Goal: Information Seeking & Learning: Check status

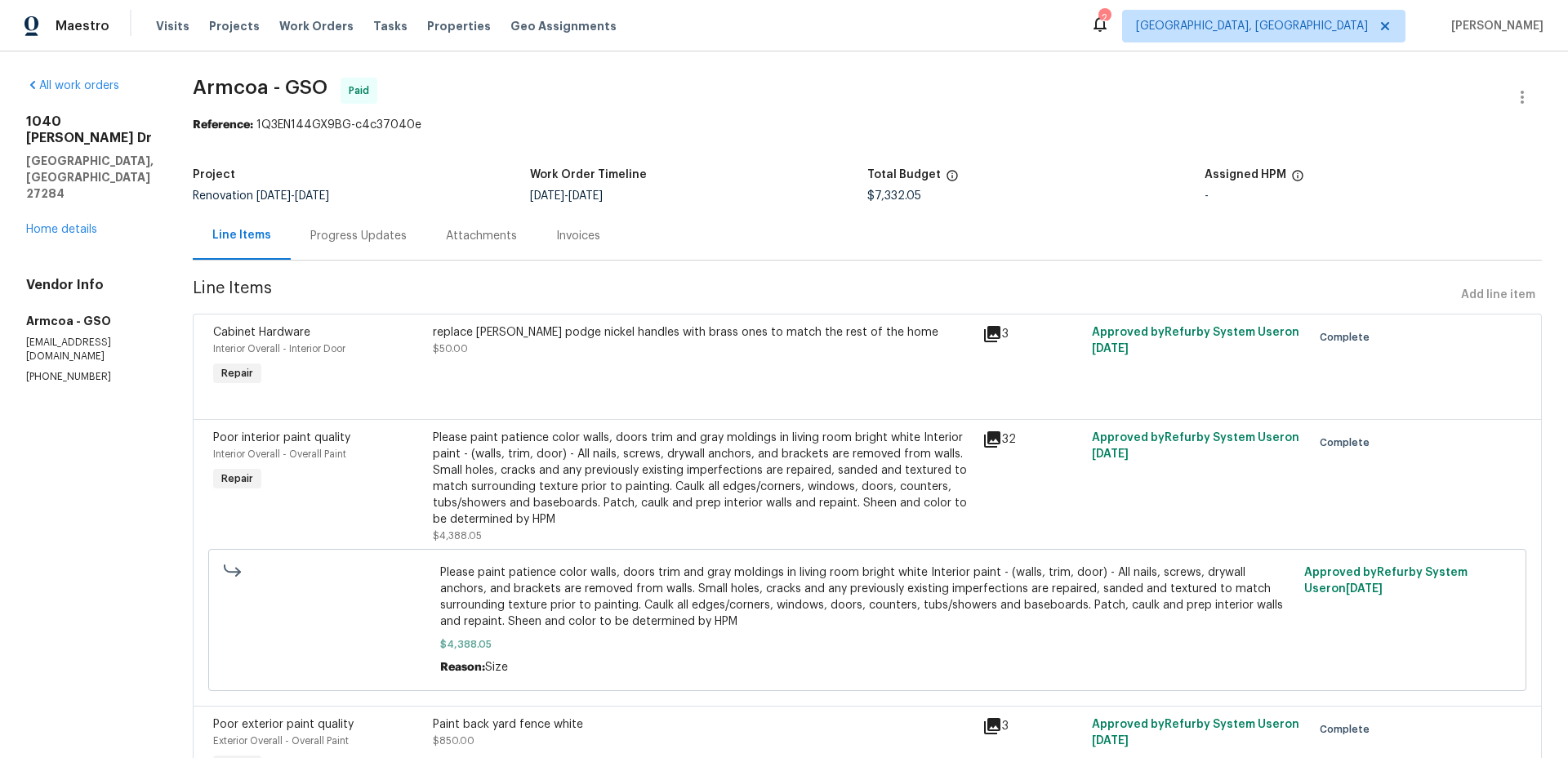
click at [739, 460] on div "Please paint patience color walls, doors trim and gray moldings in living room …" at bounding box center [703, 479] width 540 height 98
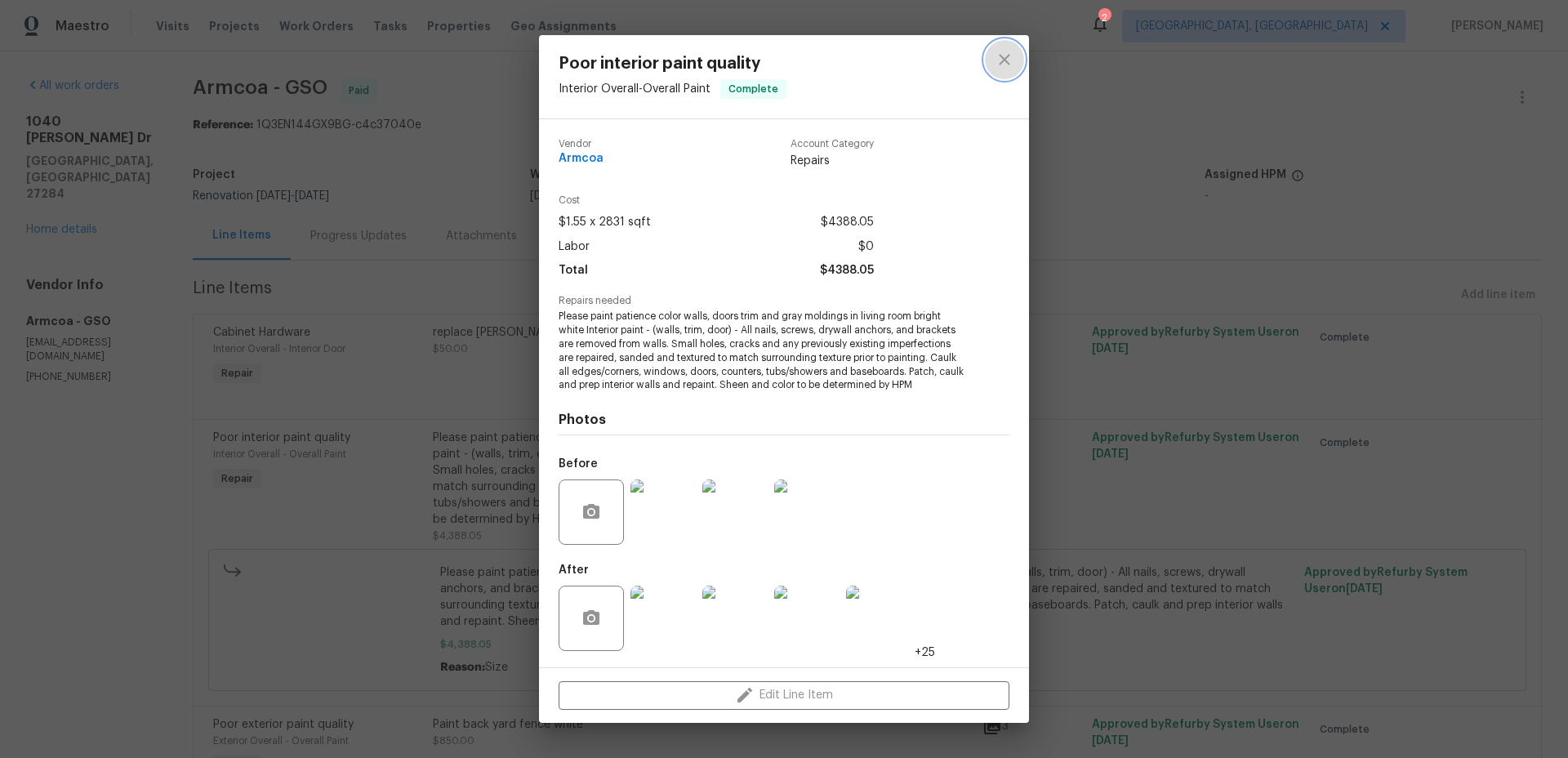
click at [1005, 59] on icon "close" at bounding box center [1004, 60] width 10 height 10
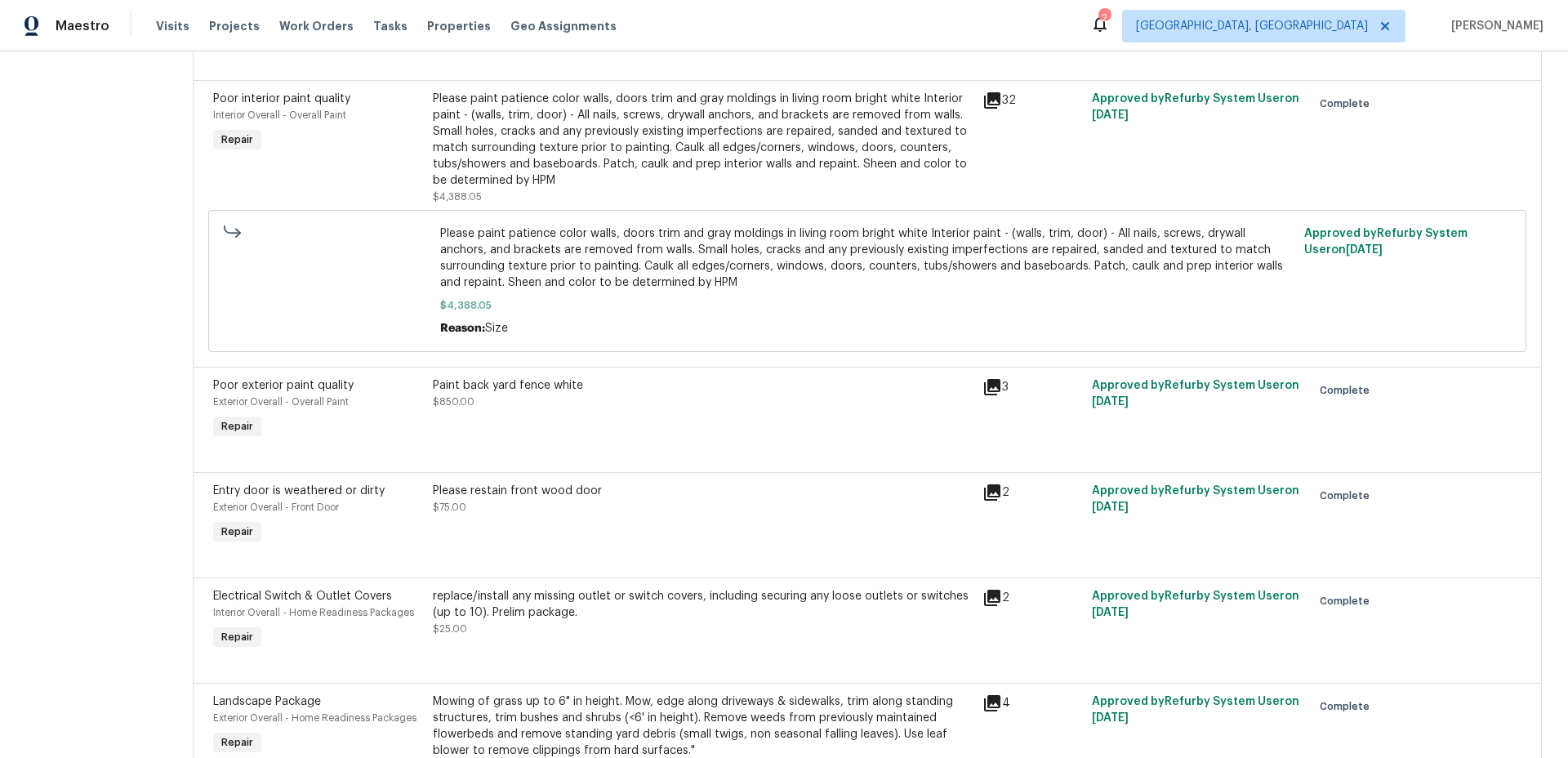
scroll to position [328, 0]
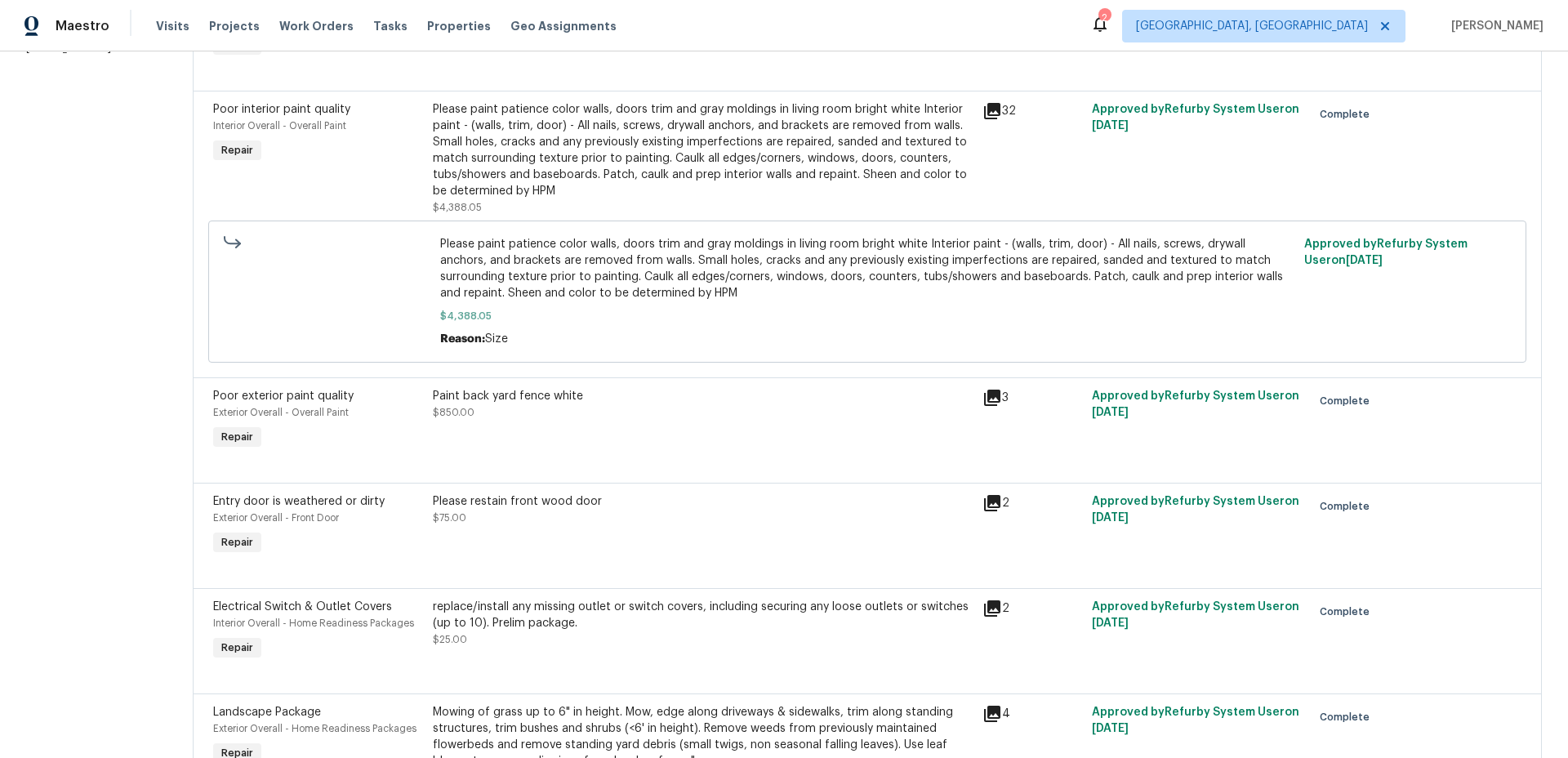
click at [660, 155] on div "Please paint patience color walls, doors trim and gray moldings in living room …" at bounding box center [703, 150] width 540 height 98
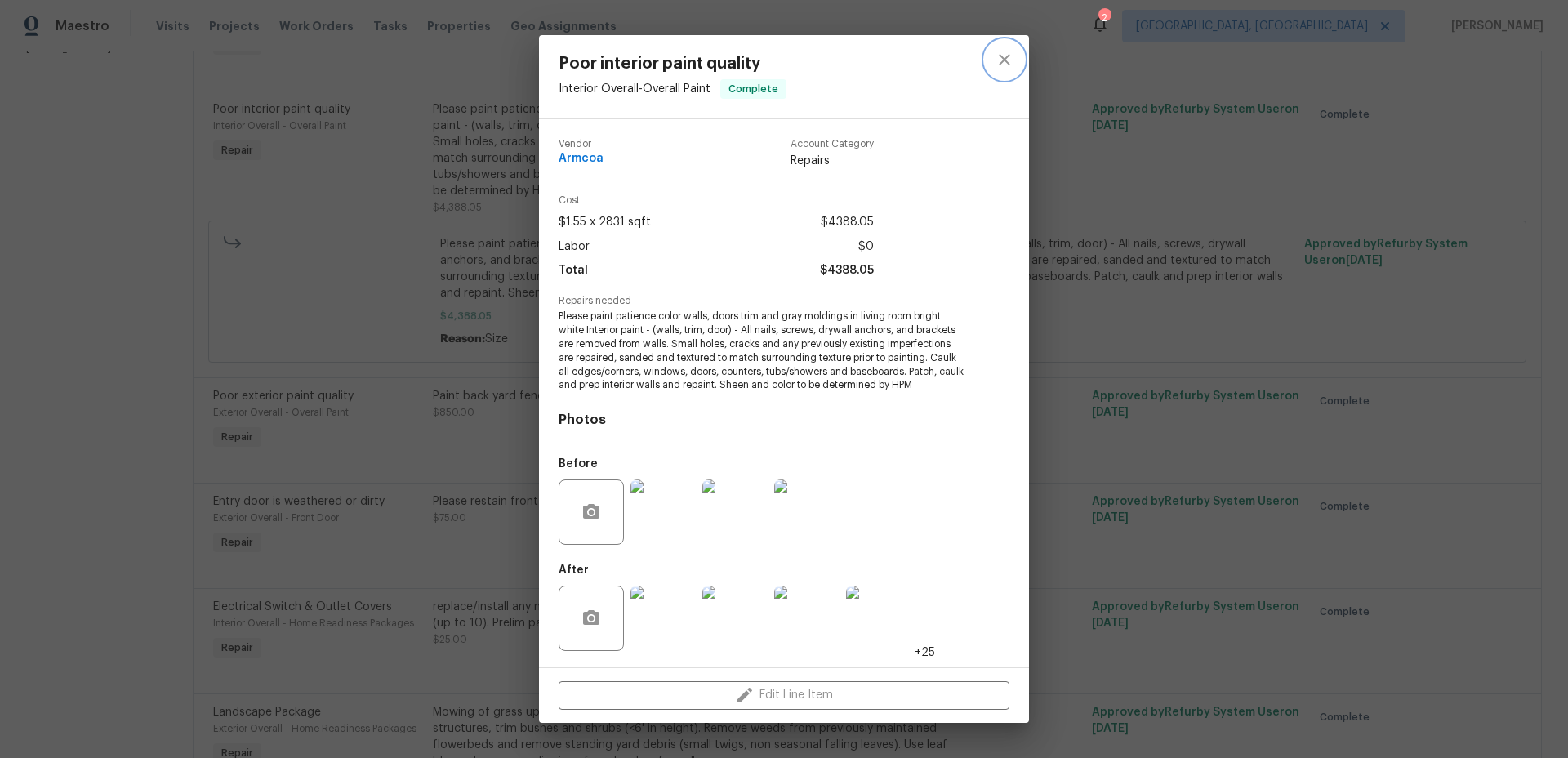
click at [1010, 56] on icon "close" at bounding box center [1004, 60] width 20 height 20
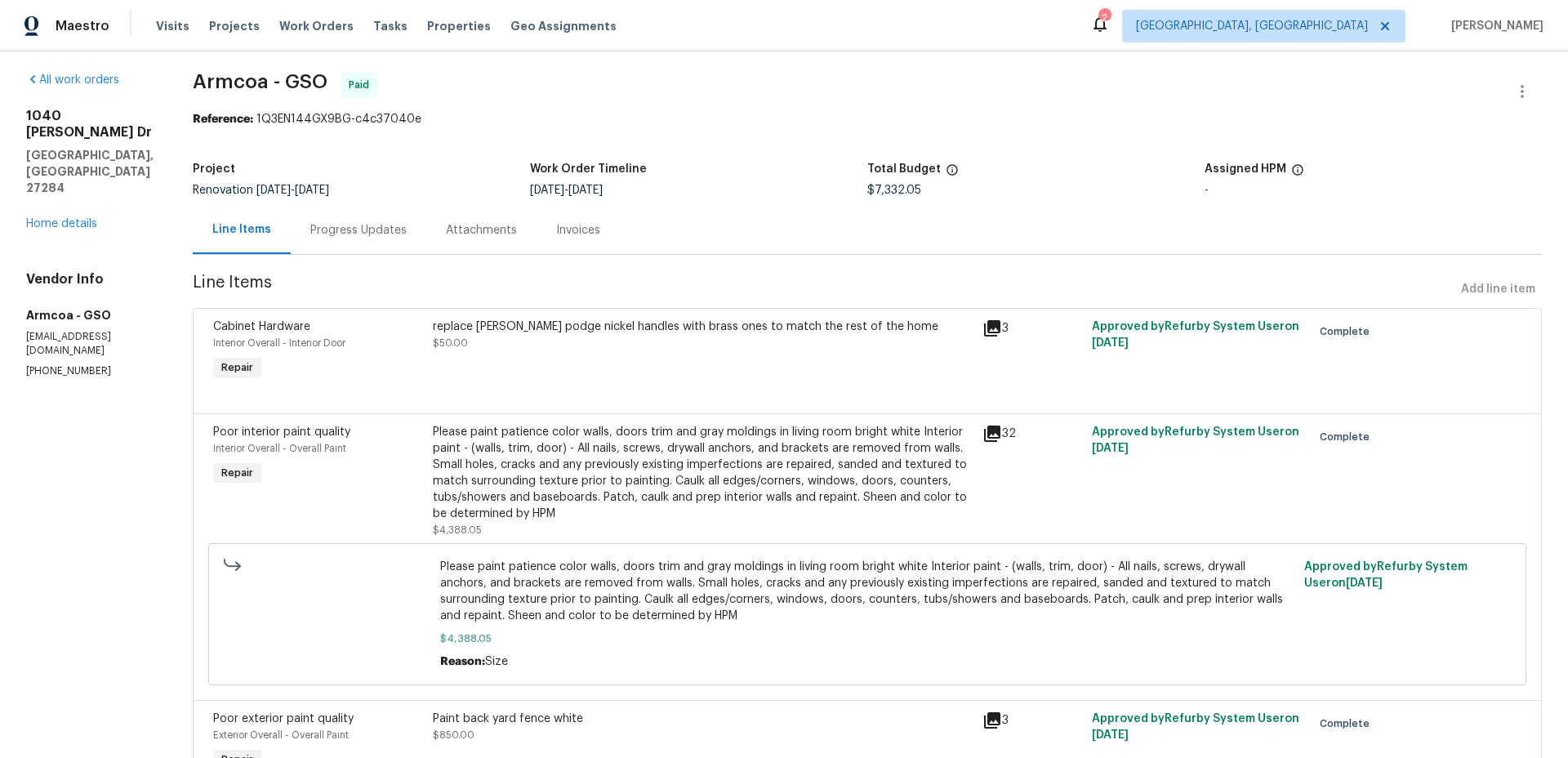
scroll to position [3, 0]
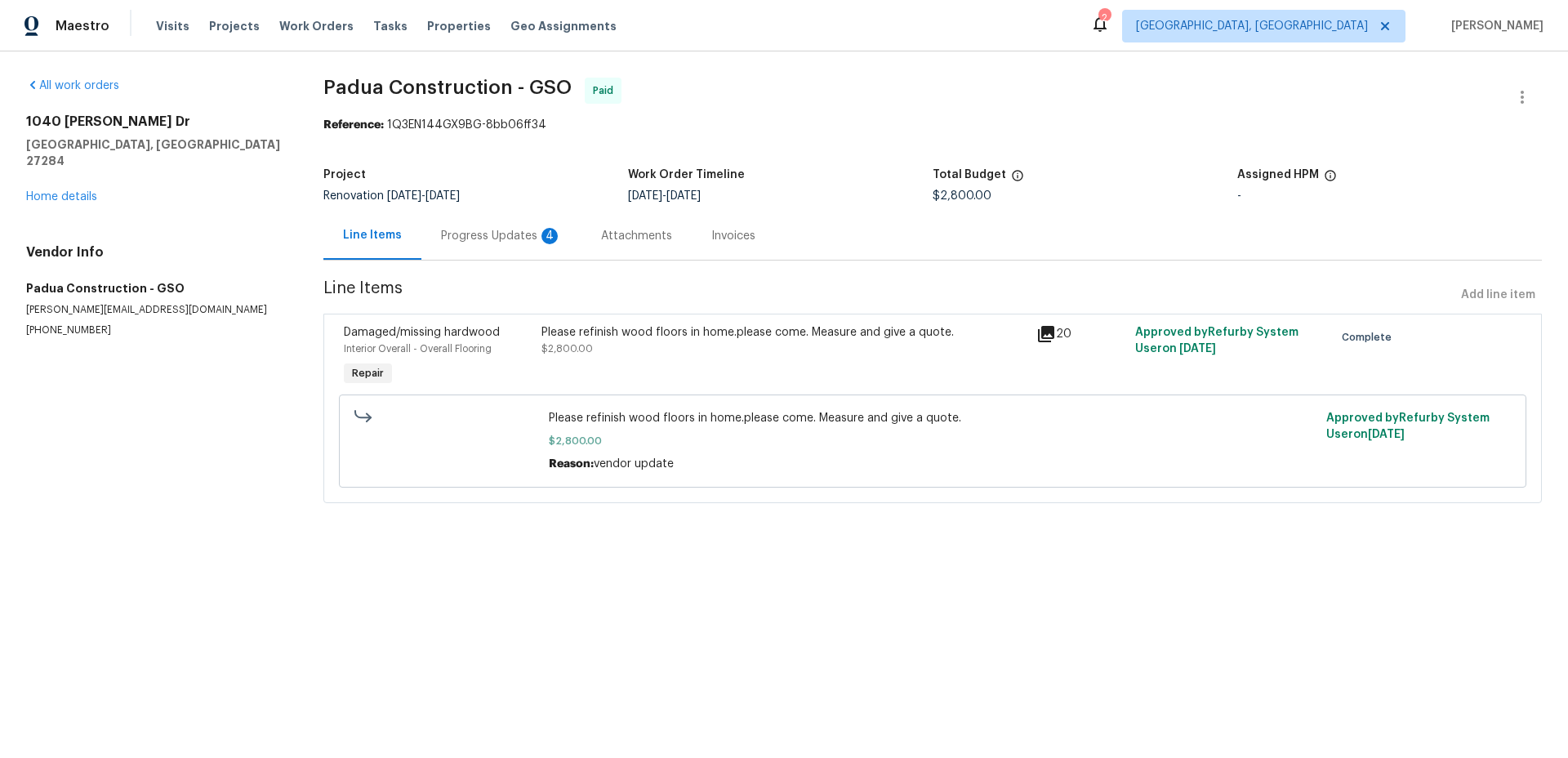
click at [782, 376] on div "Please refinish wood floors in home.please come. Measure and give a quote. $2,8…" at bounding box center [784, 357] width 495 height 75
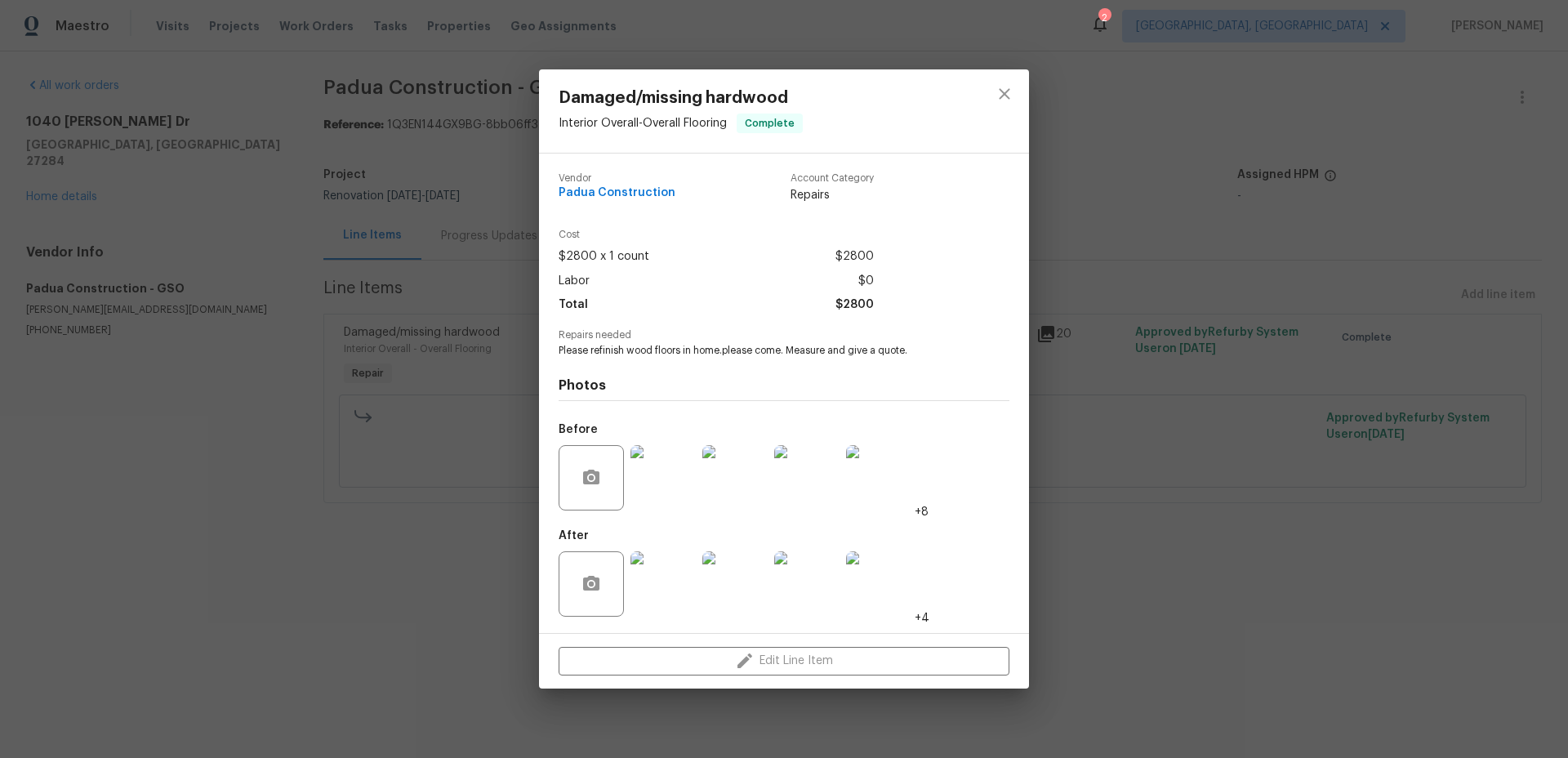
click at [669, 482] on img at bounding box center [664, 478] width 66 height 66
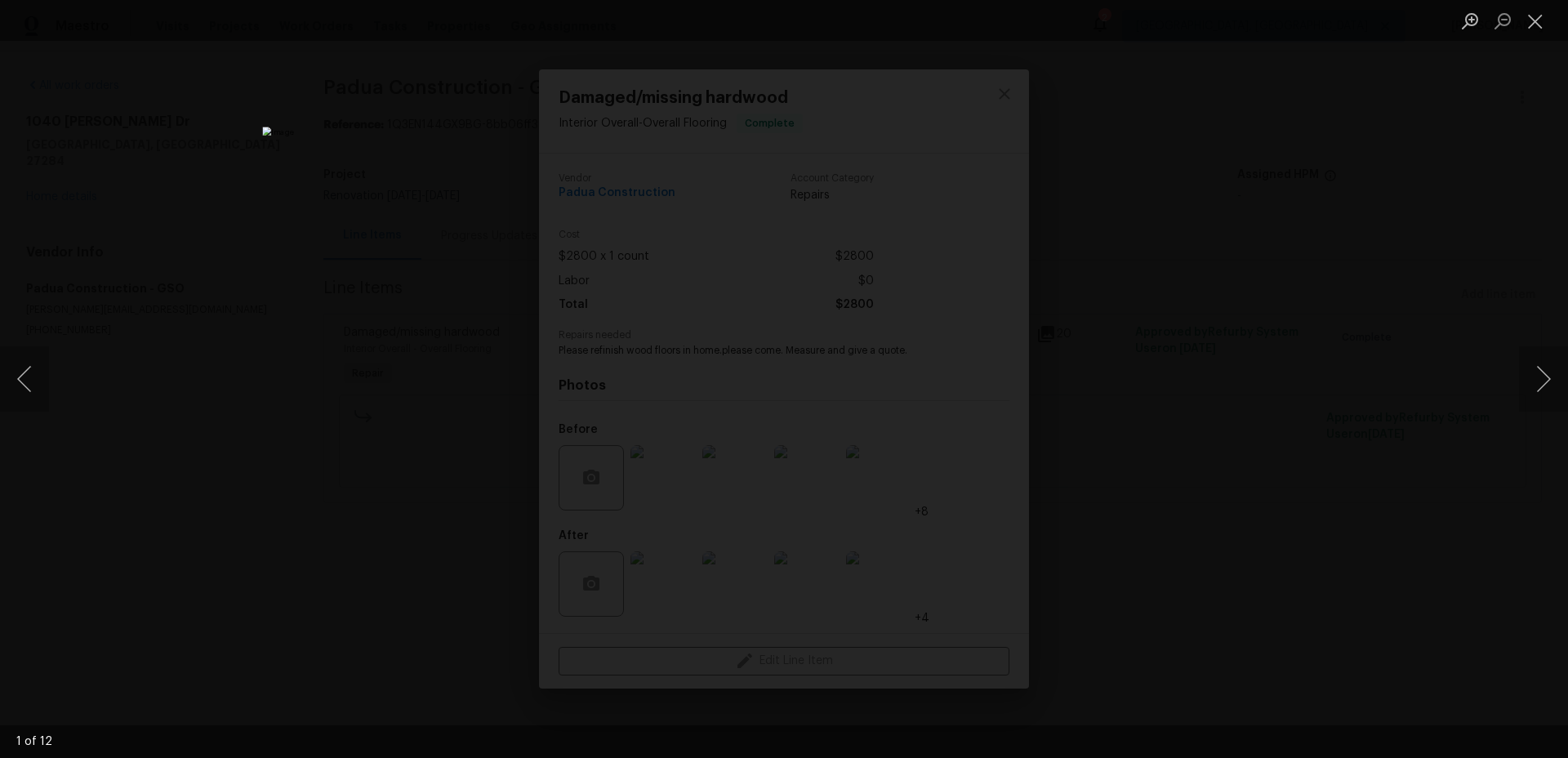
click at [1264, 395] on div "Lightbox" at bounding box center [784, 379] width 1568 height 758
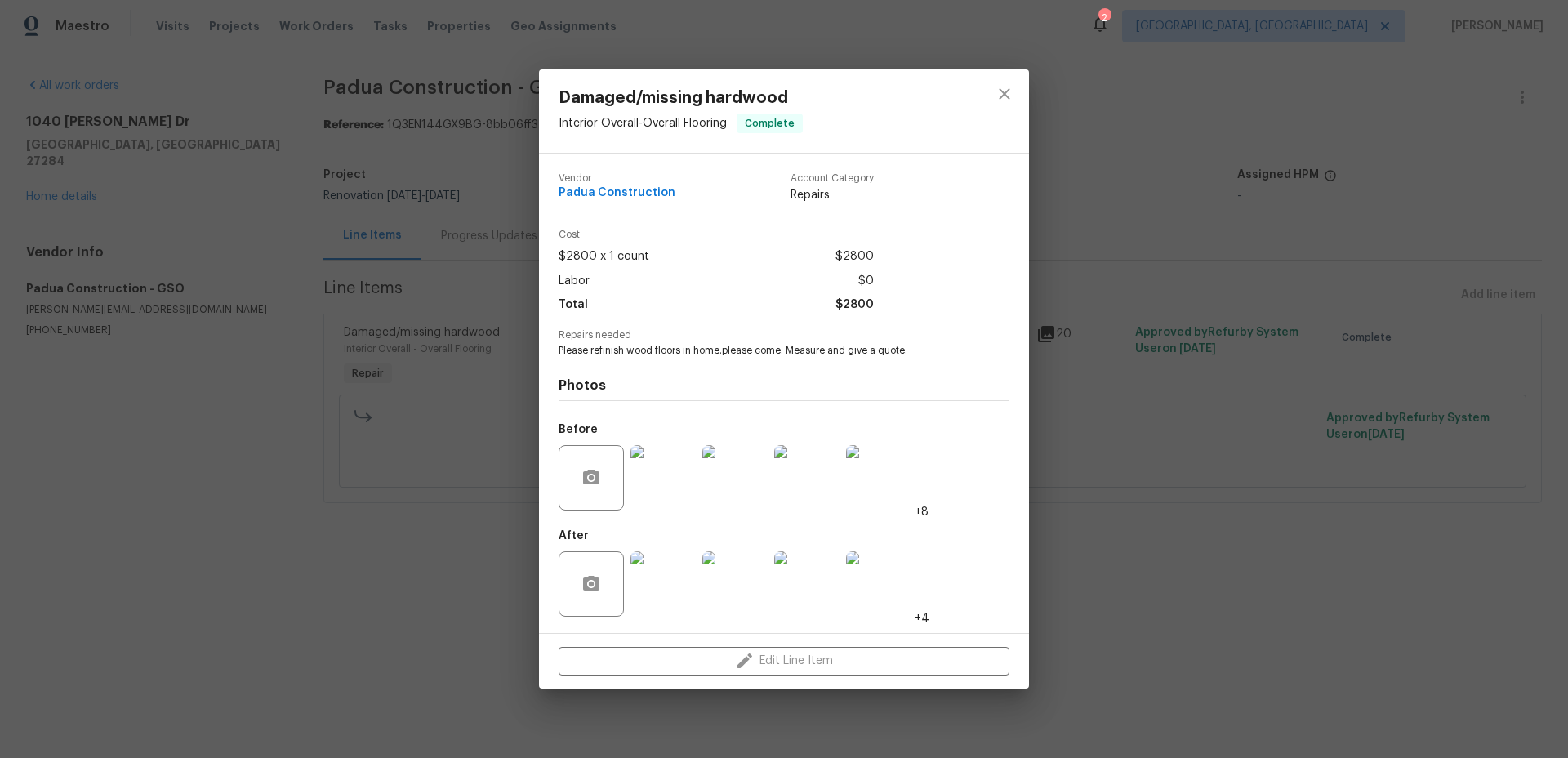
click at [654, 583] on img at bounding box center [664, 584] width 66 height 66
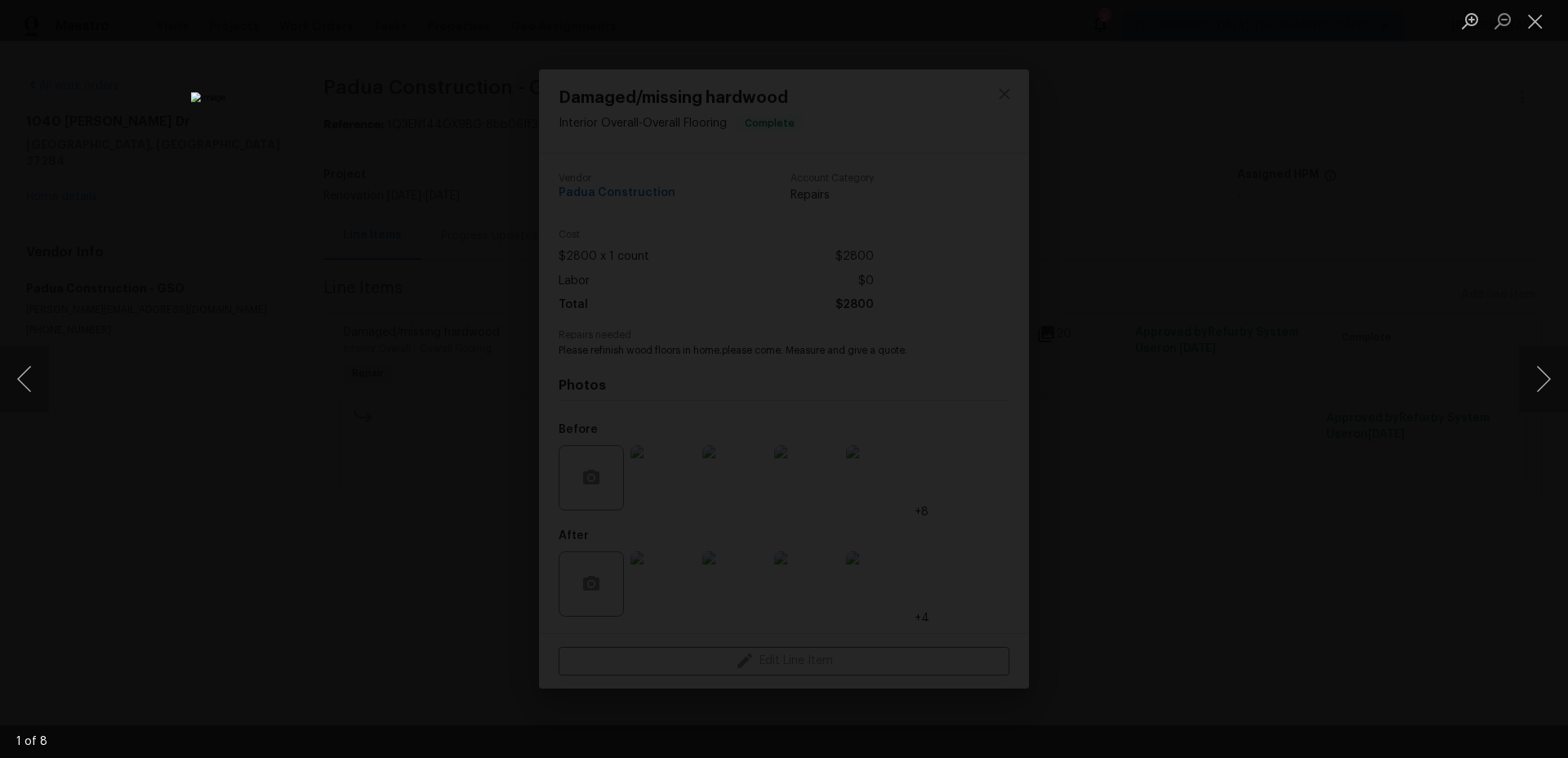
click at [1225, 541] on div "Lightbox" at bounding box center [784, 379] width 1568 height 758
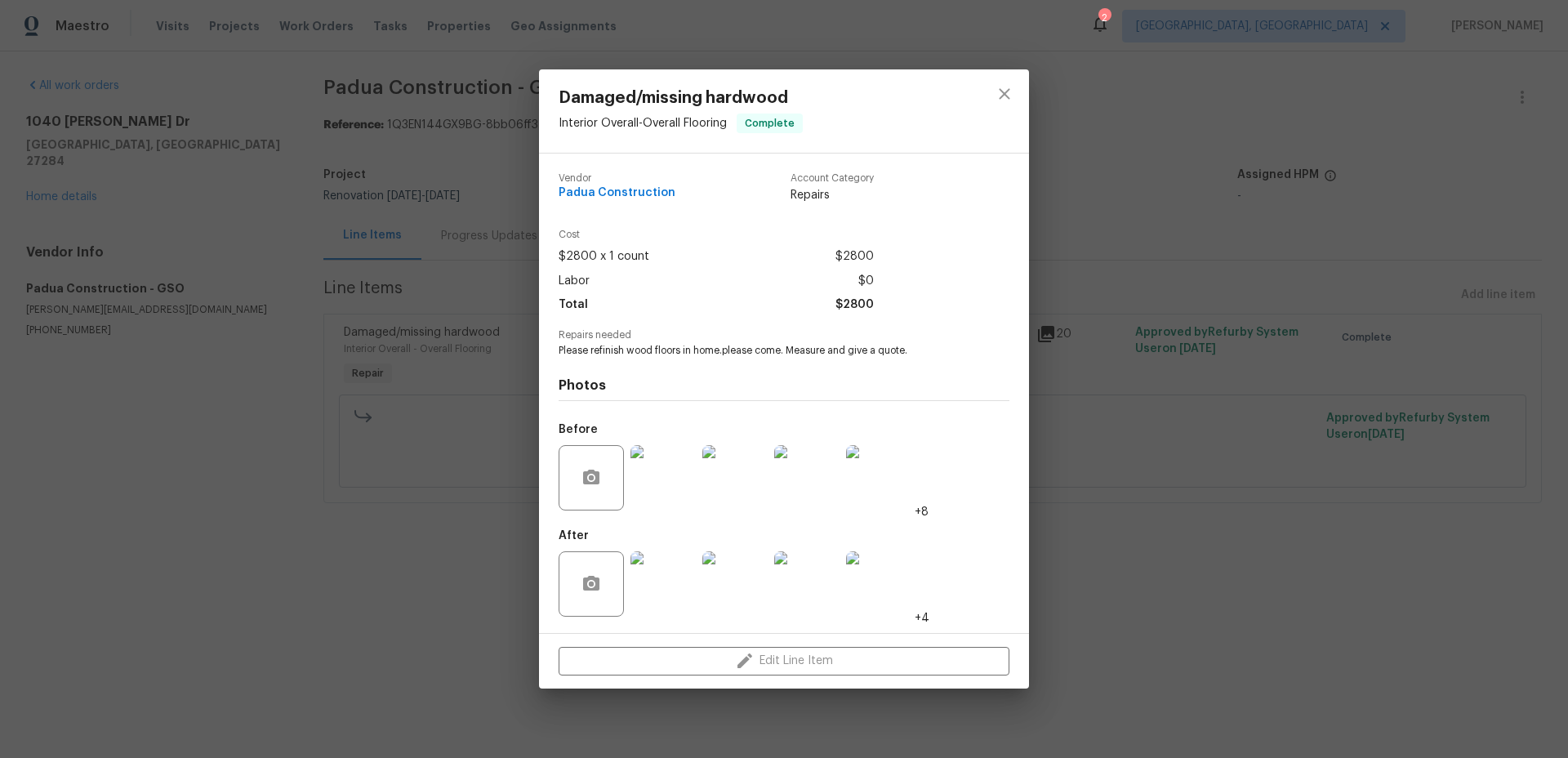
drag, startPoint x: 770, startPoint y: 579, endPoint x: 780, endPoint y: 578, distance: 10.0
click at [773, 578] on div "After +4" at bounding box center [744, 573] width 371 height 106
click at [819, 577] on img at bounding box center [807, 584] width 66 height 66
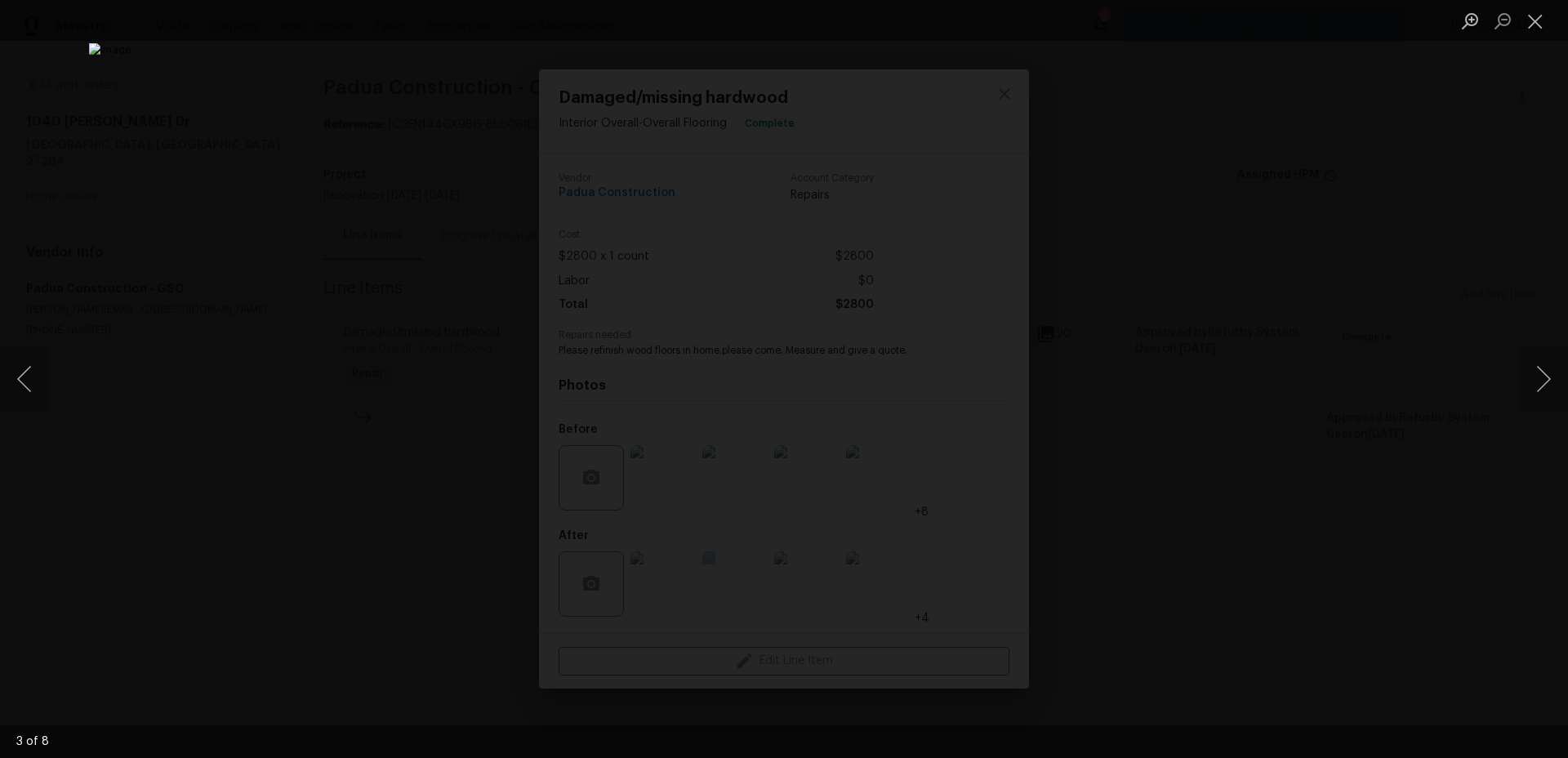
click at [1224, 484] on div "Lightbox" at bounding box center [784, 379] width 1568 height 758
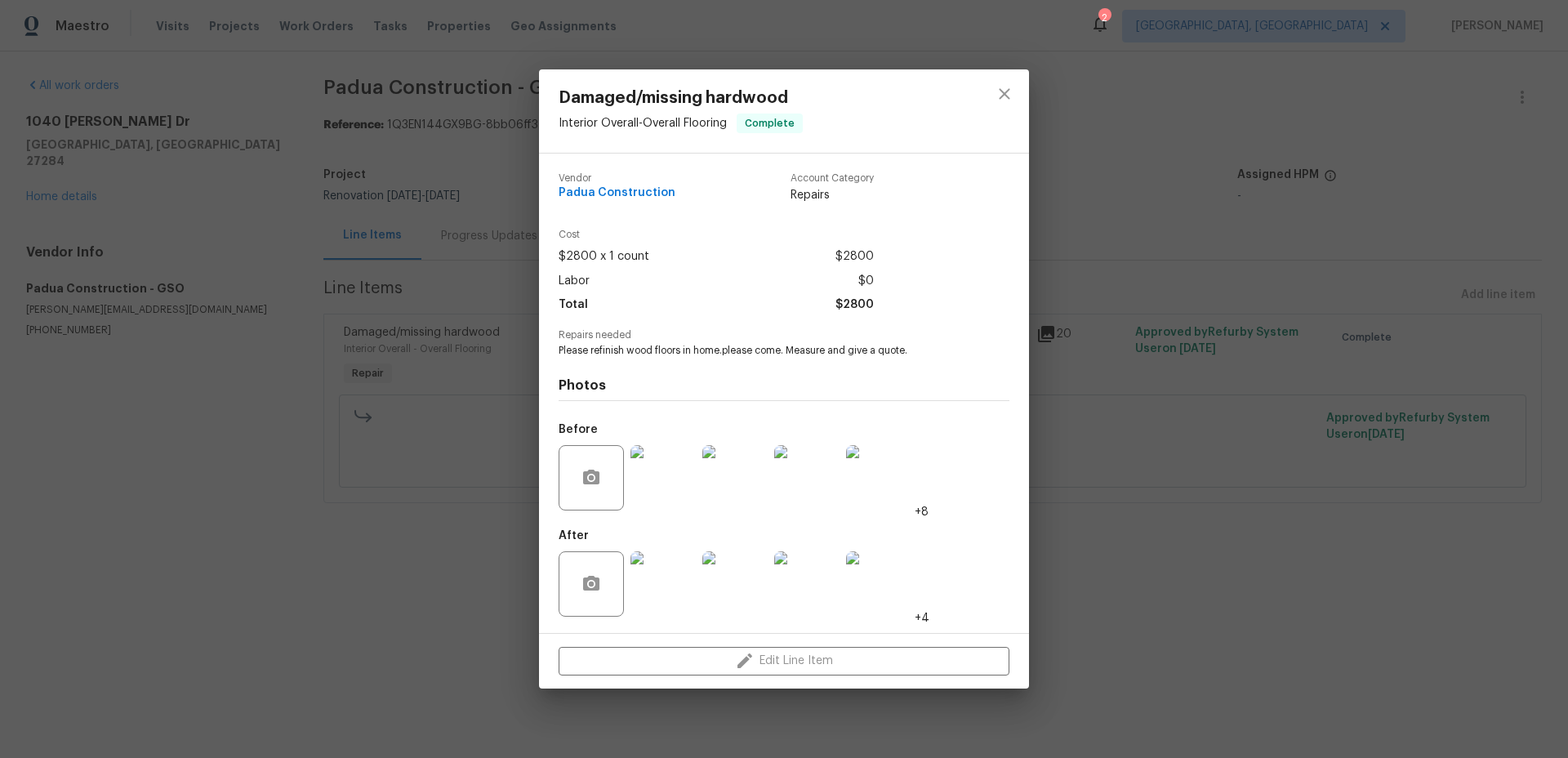
click at [1254, 422] on div "Damaged/missing hardwood Interior Overall - Overall Flooring Complete Vendor Pa…" at bounding box center [784, 379] width 1568 height 758
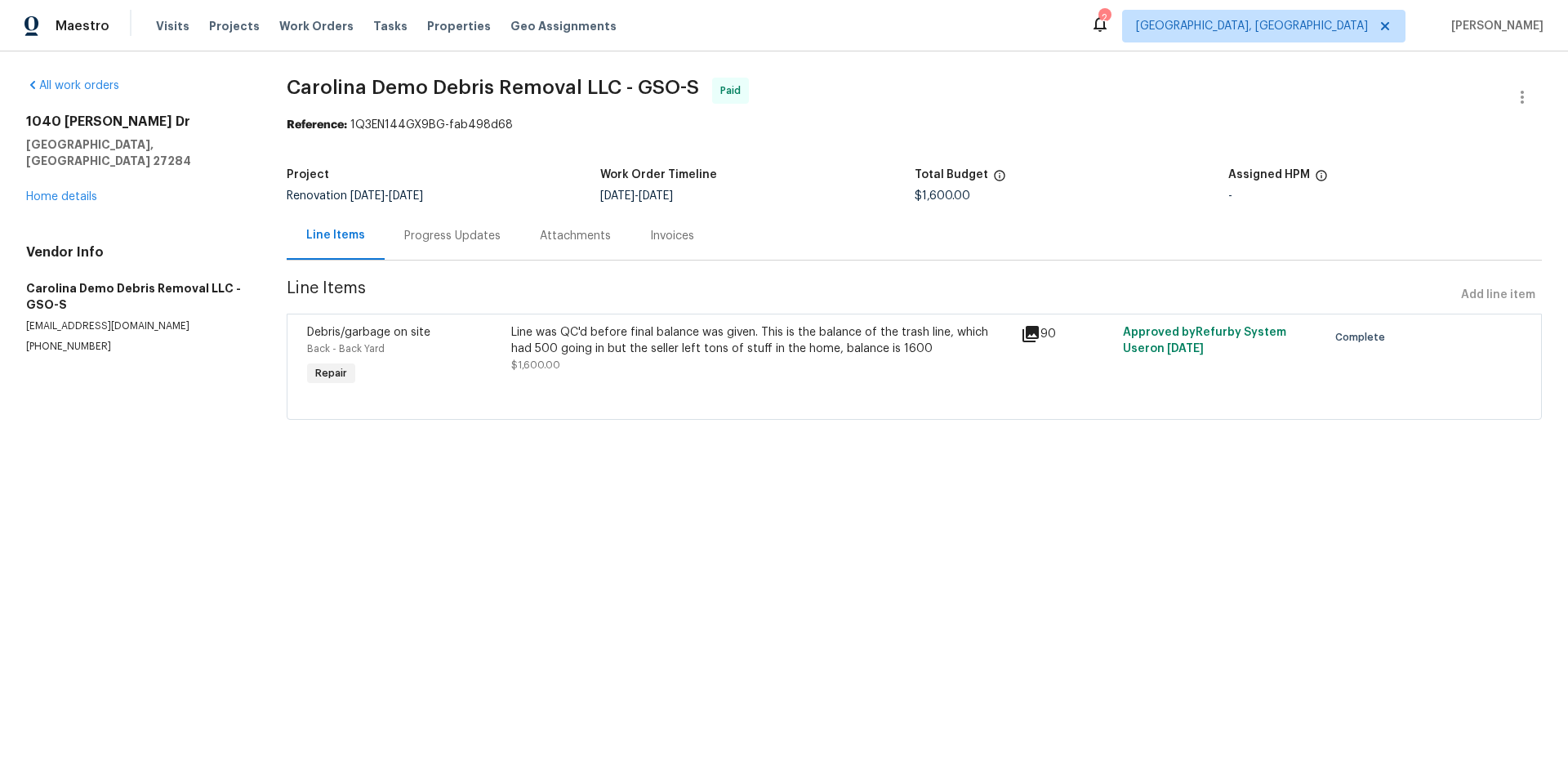
click at [798, 329] on div "Line was QC'd before final balance was given. This is the balance of the trash …" at bounding box center [761, 341] width 501 height 33
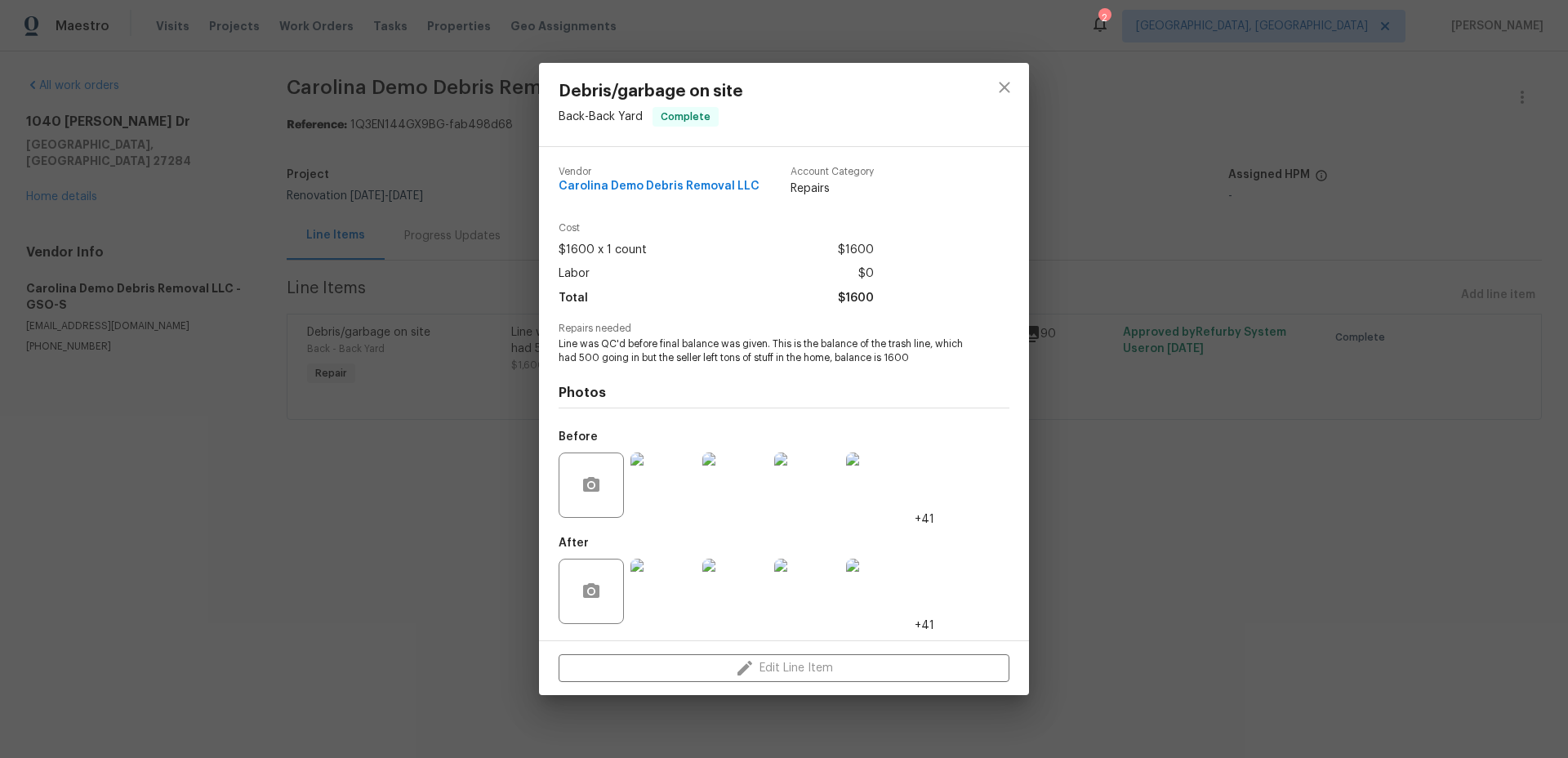
click at [641, 484] on img at bounding box center [664, 485] width 66 height 66
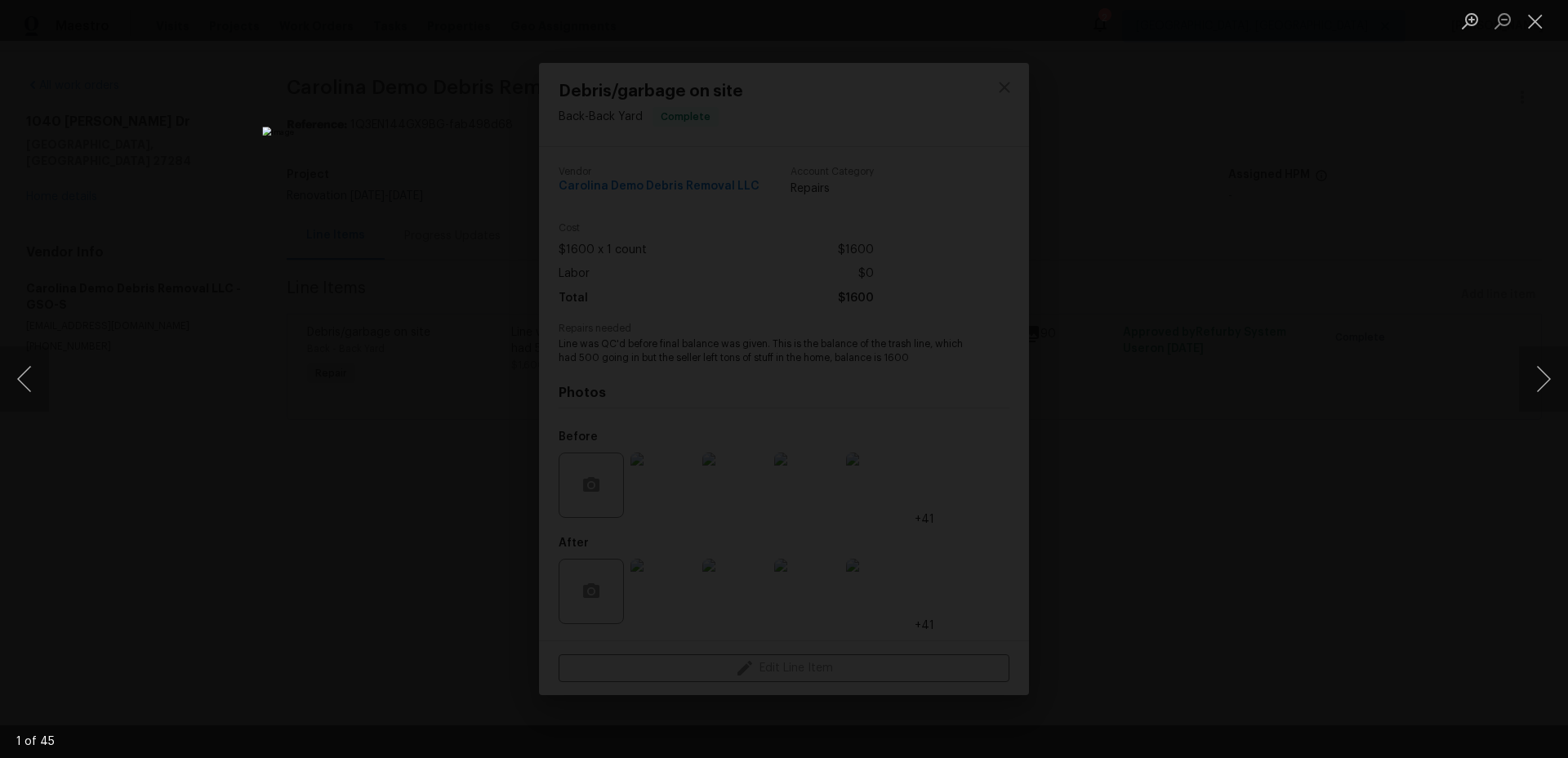
drag, startPoint x: 1185, startPoint y: 450, endPoint x: 1150, endPoint y: 444, distance: 35.5
click at [1185, 450] on div "Lightbox" at bounding box center [784, 379] width 1568 height 758
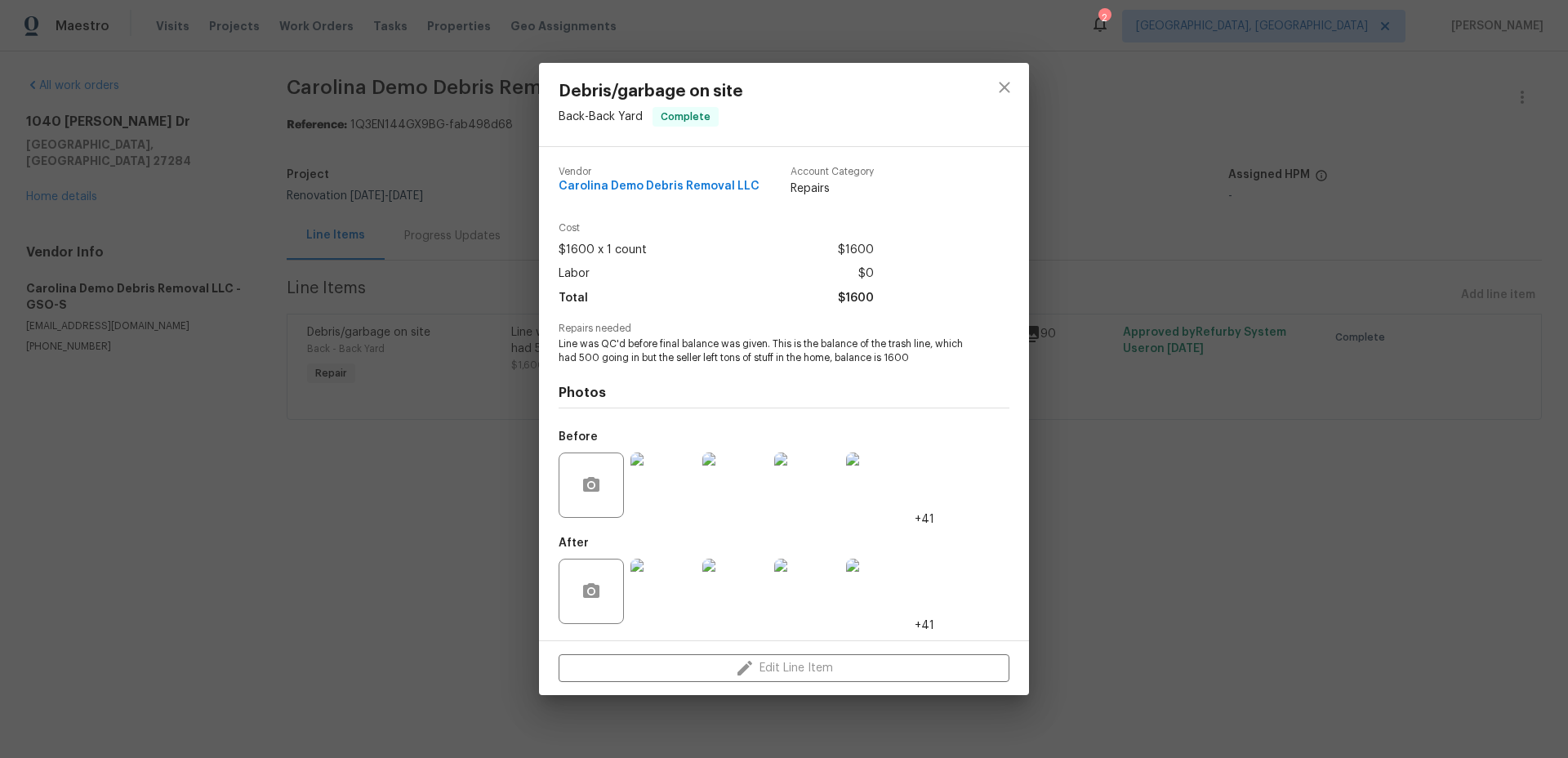
click at [1249, 199] on div "Debris/garbage on site Back - Back Yard Complete Vendor Carolina Demo Debris Re…" at bounding box center [784, 379] width 1568 height 758
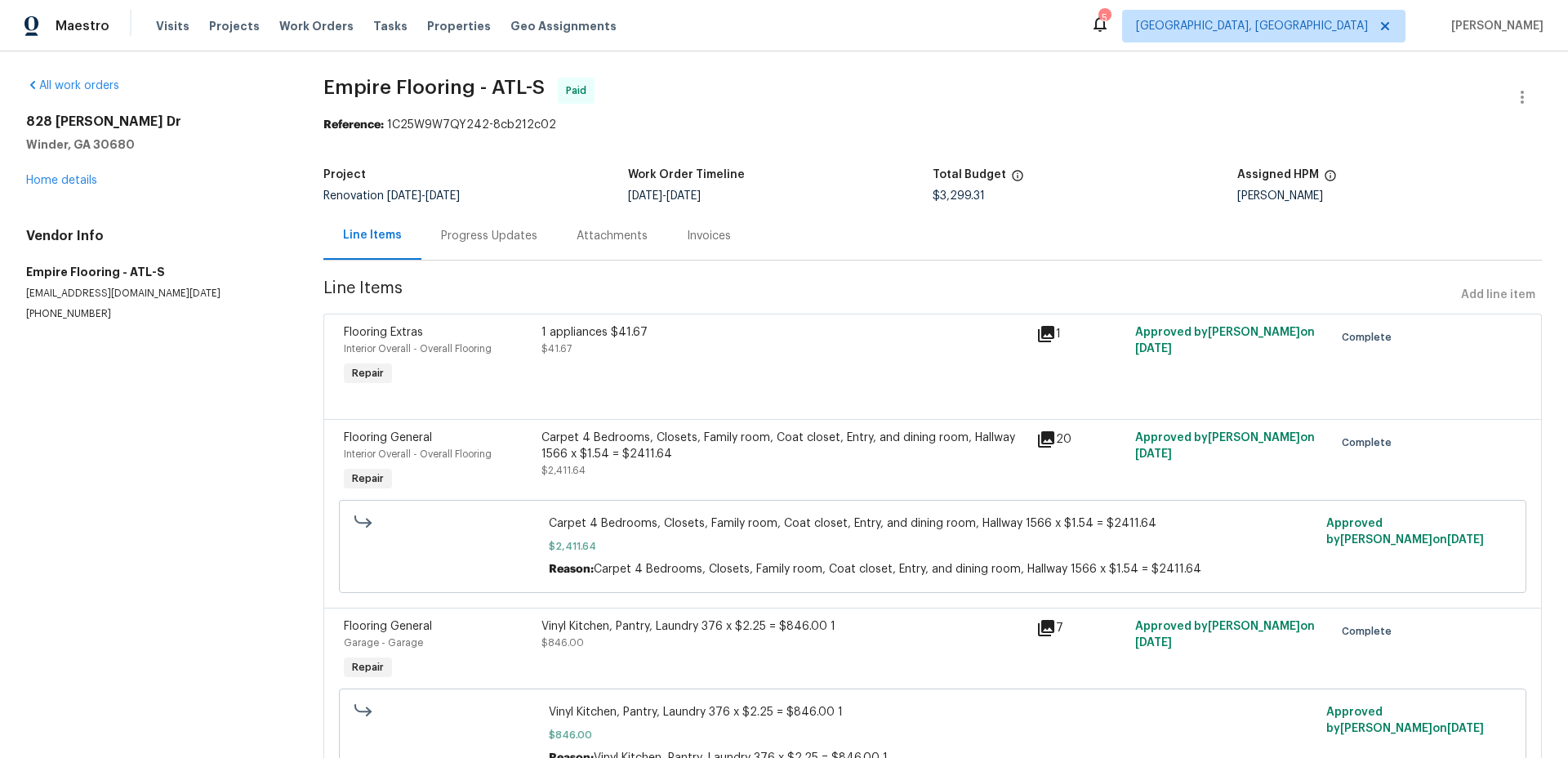
click at [659, 439] on div "Carpet 4 Bedrooms, Closets, Family room, Coat closet, Entry, and dining room, H…" at bounding box center [784, 446] width 485 height 33
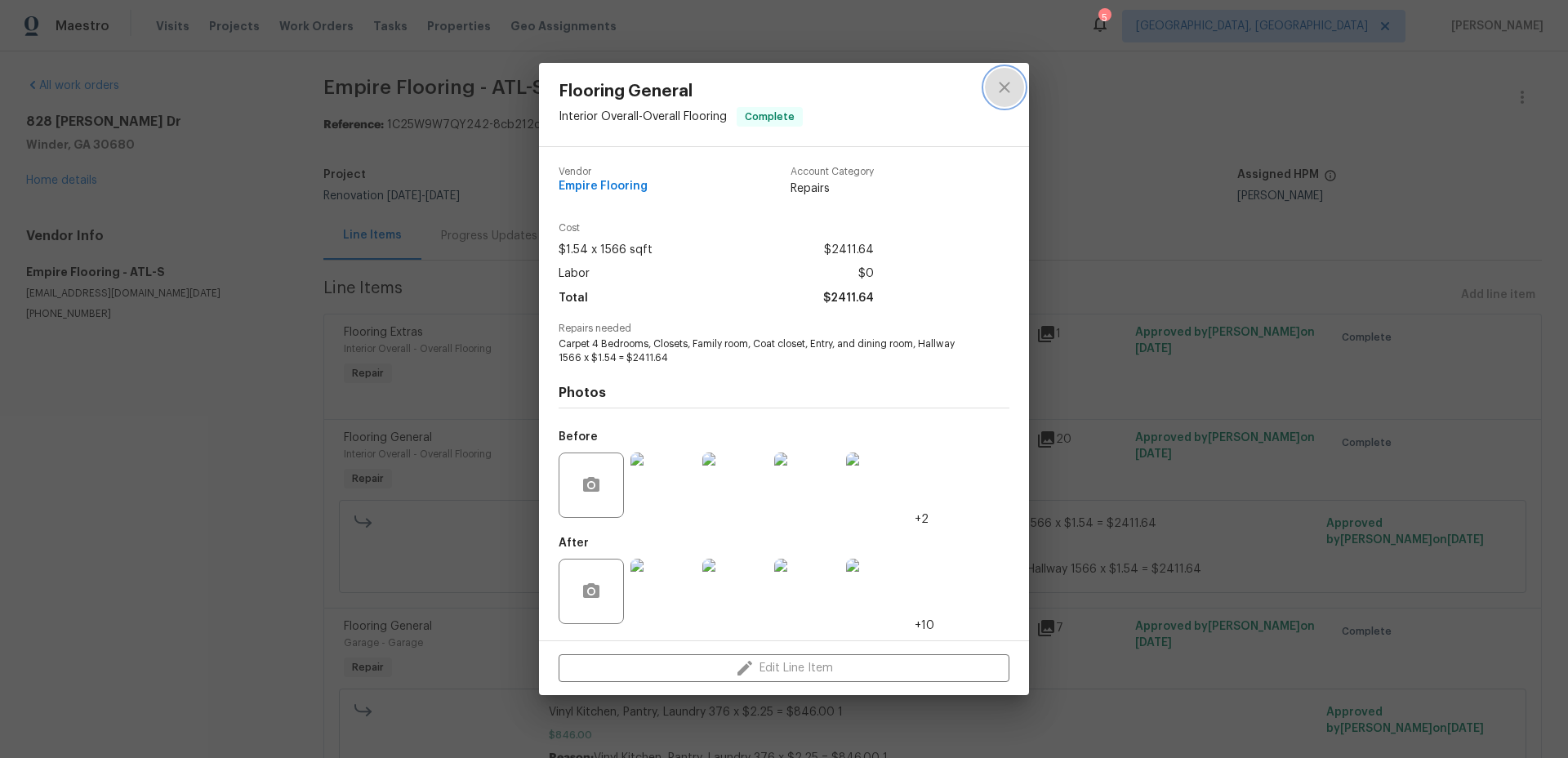
click at [1015, 82] on button "close" at bounding box center [1004, 87] width 39 height 39
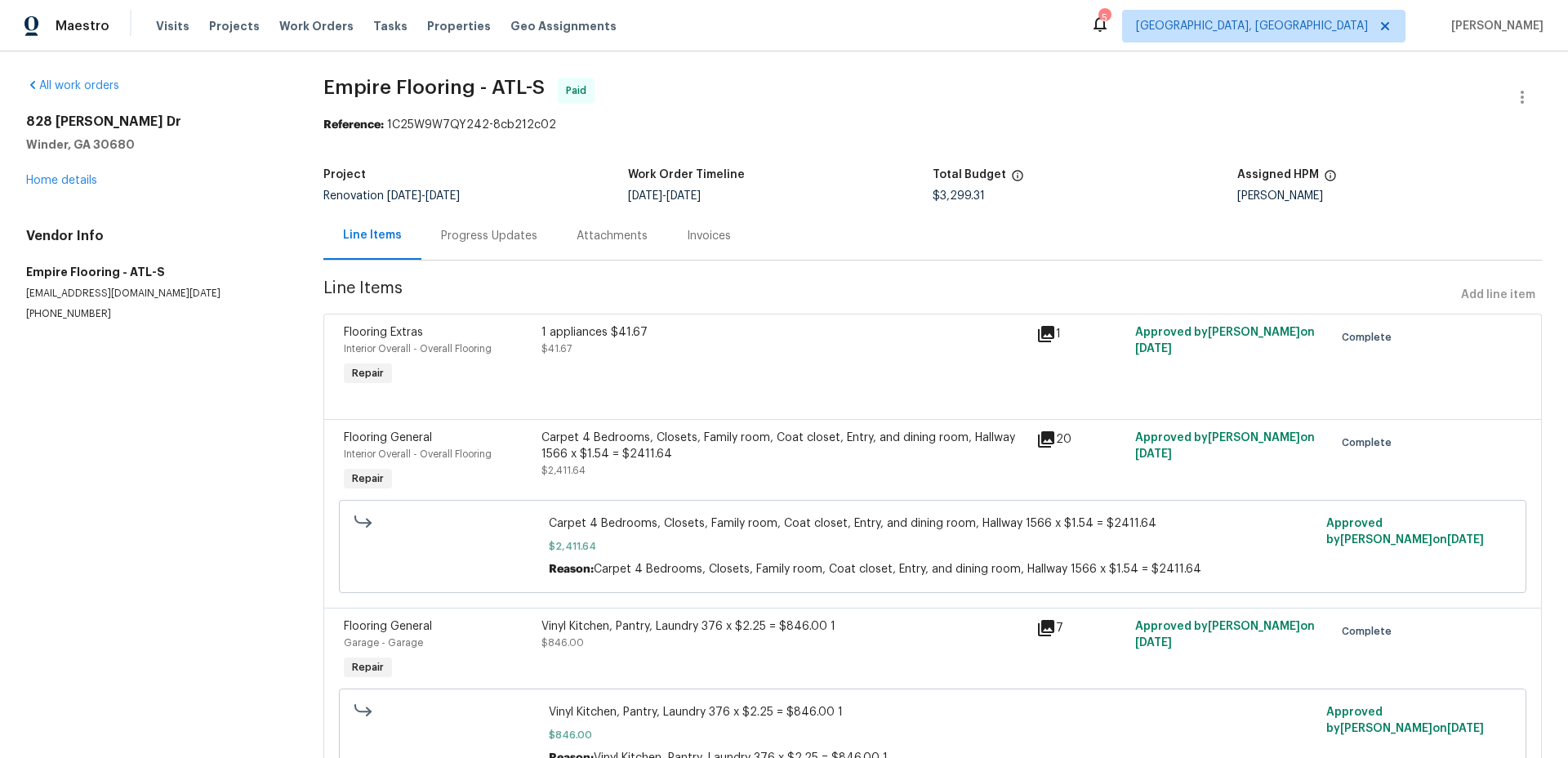
click at [697, 231] on div "Invoices" at bounding box center [708, 236] width 44 height 16
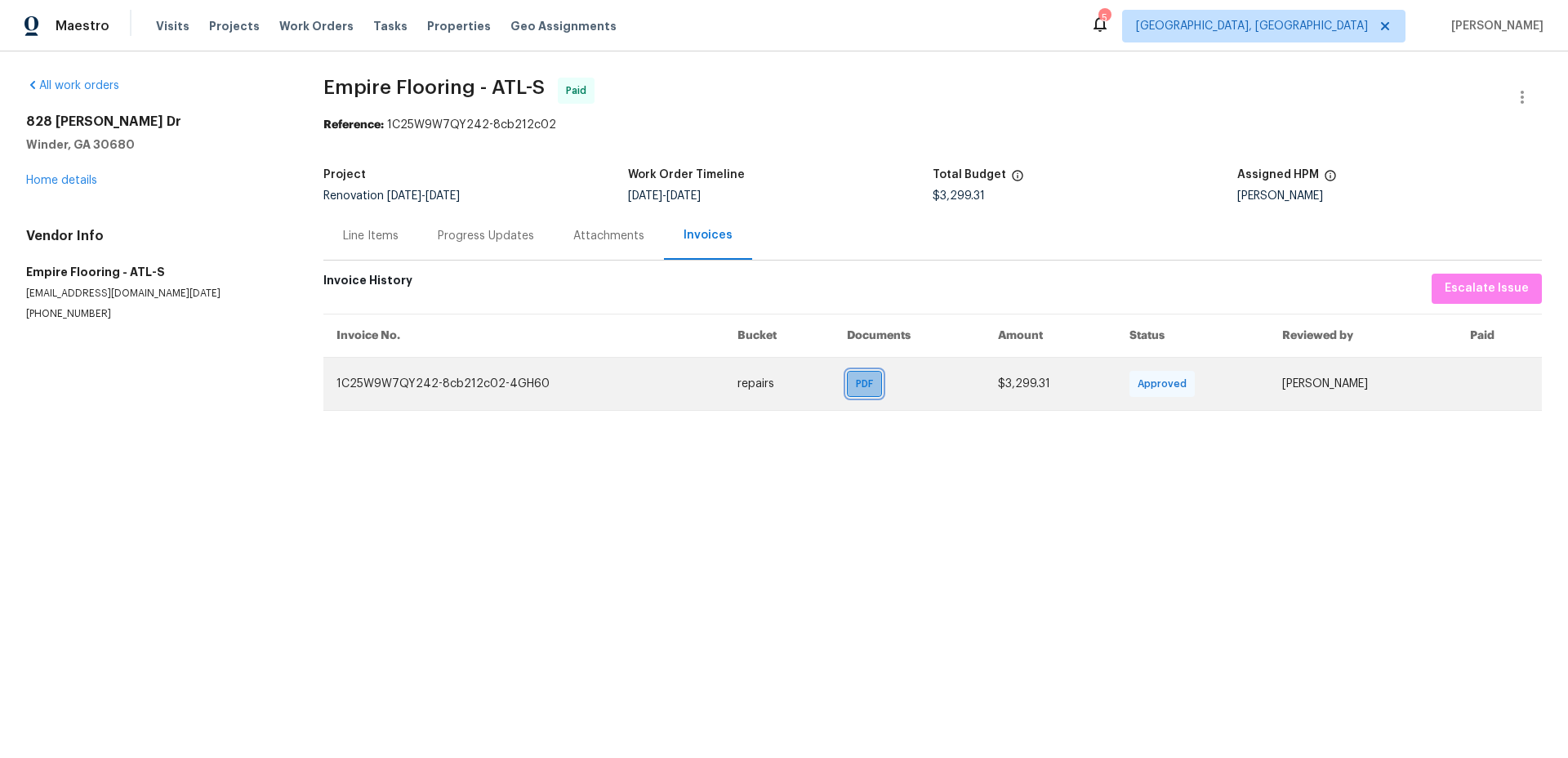
click at [866, 385] on span "PDF" at bounding box center [867, 383] width 23 height 16
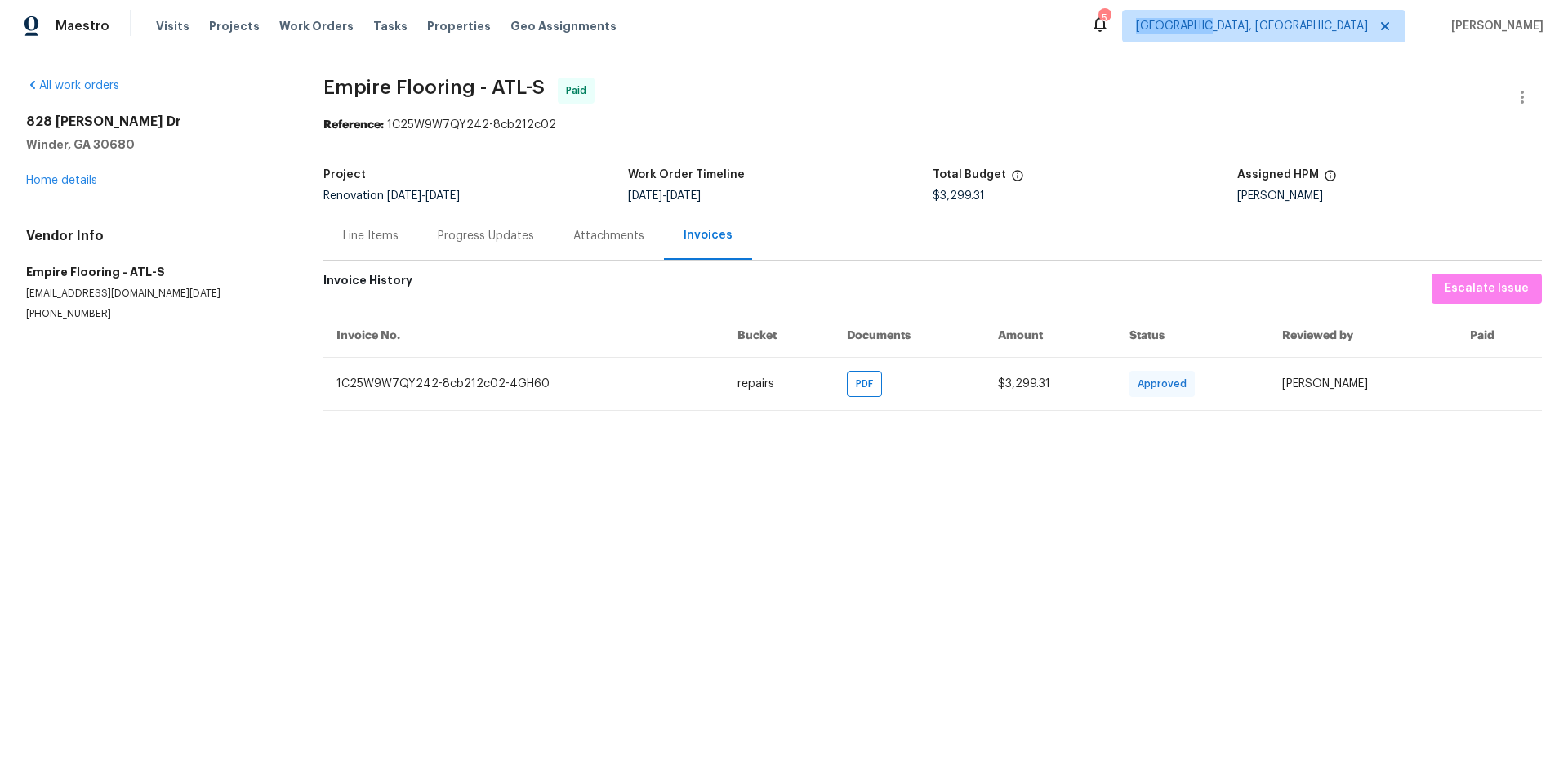
click at [1329, 1] on div "Maestro Visits Projects Work Orders Tasks Properties Geo Assignments 5 Albuquer…" at bounding box center [784, 26] width 1568 height 52
click at [616, 239] on div "Attachments" at bounding box center [608, 236] width 71 height 16
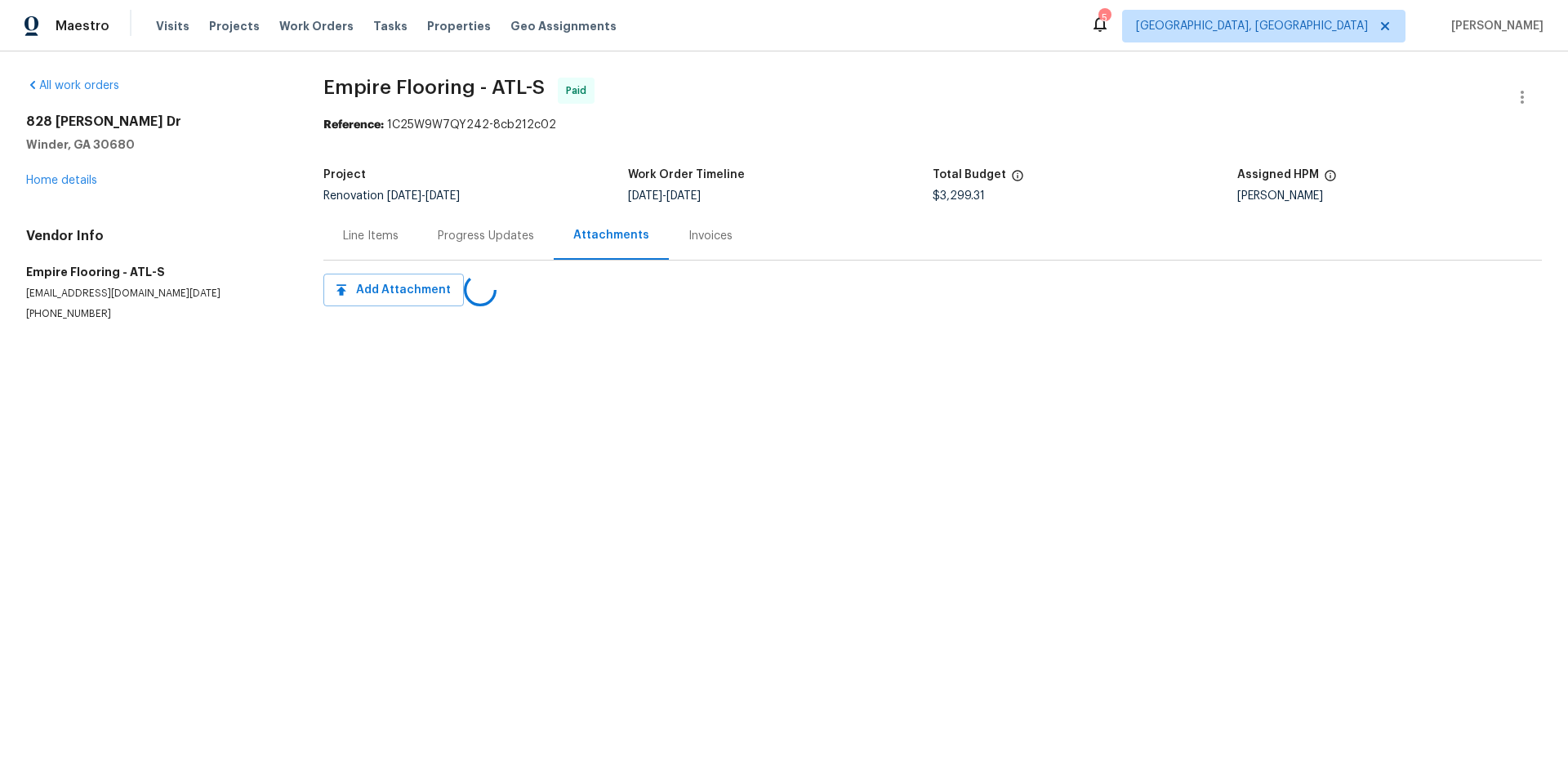
click at [445, 233] on div "Progress Updates" at bounding box center [486, 236] width 97 height 16
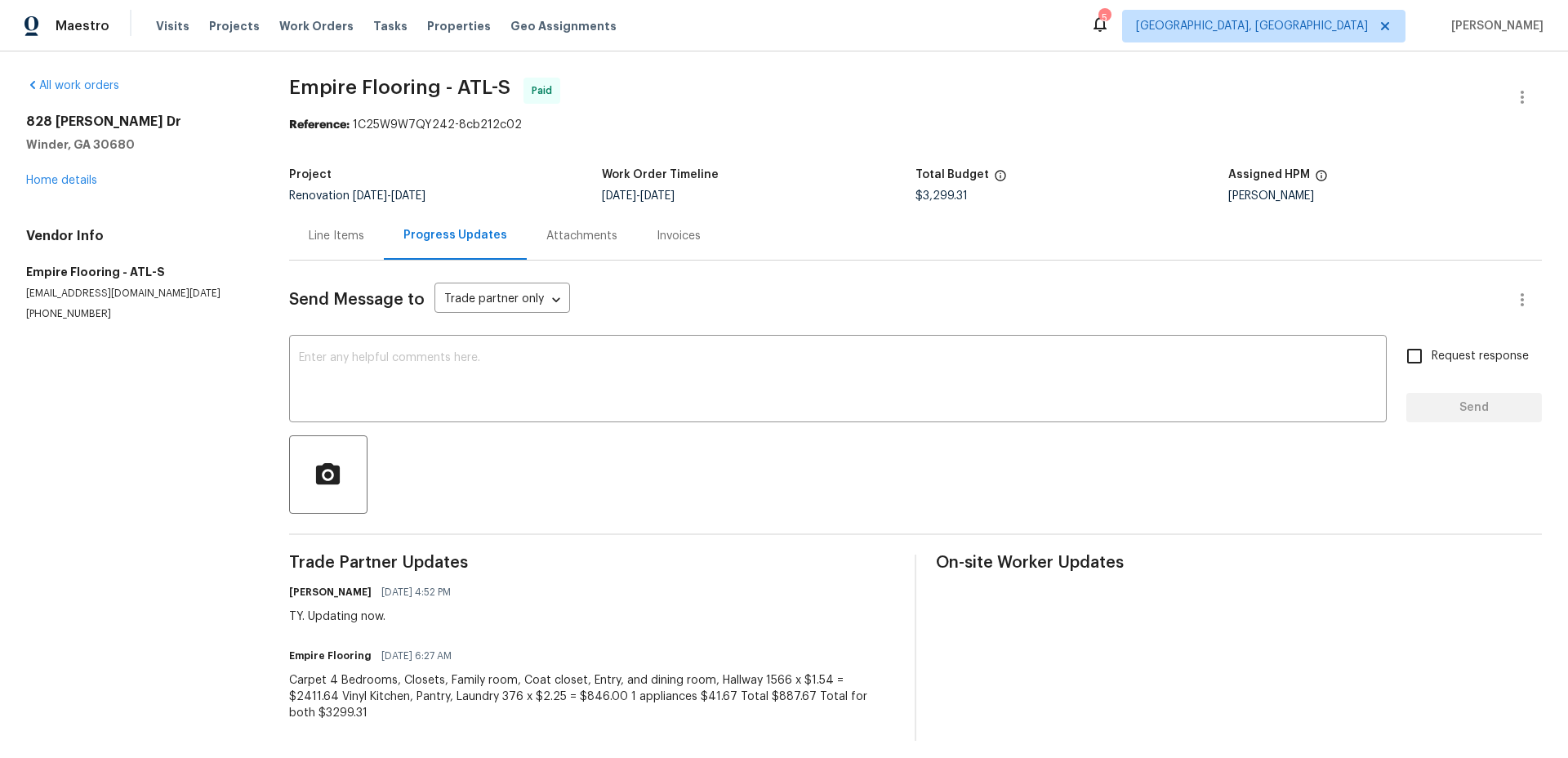
click at [343, 237] on div "Line Items" at bounding box center [337, 236] width 55 height 16
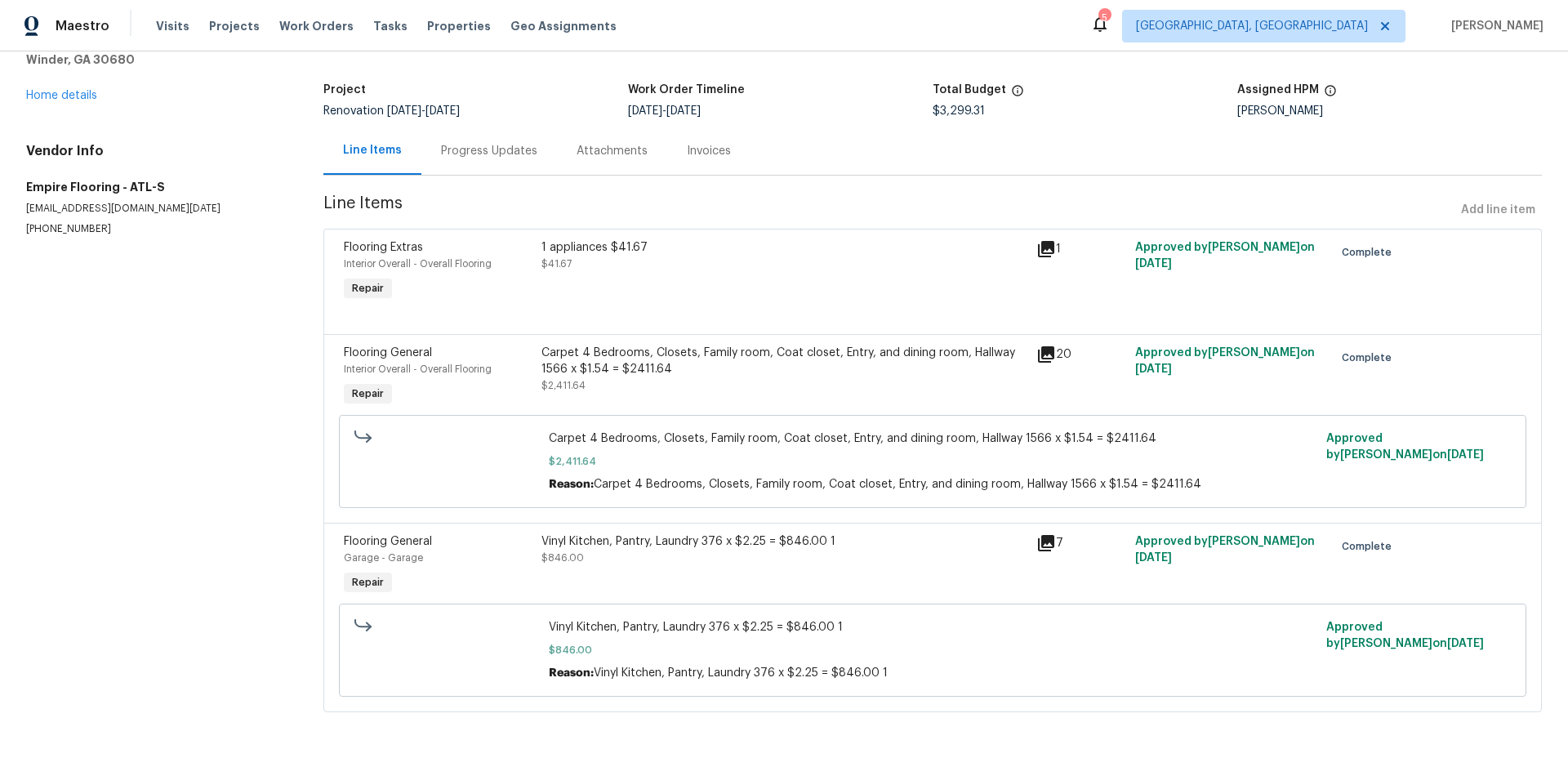
scroll to position [84, 0]
click at [690, 429] on div "Carpet 4 Bedrooms, Closets, Family room, Coat closet, Entry, and dining room, H…" at bounding box center [932, 463] width 778 height 72
click at [685, 440] on span "Carpet 4 Bedrooms, Closets, Family room, Coat closet, Entry, and dining room, H…" at bounding box center [933, 440] width 768 height 16
click at [667, 379] on div "Carpet 4 Bedrooms, Closets, Family room, Coat closet, Entry, and dining room, H…" at bounding box center [784, 370] width 485 height 49
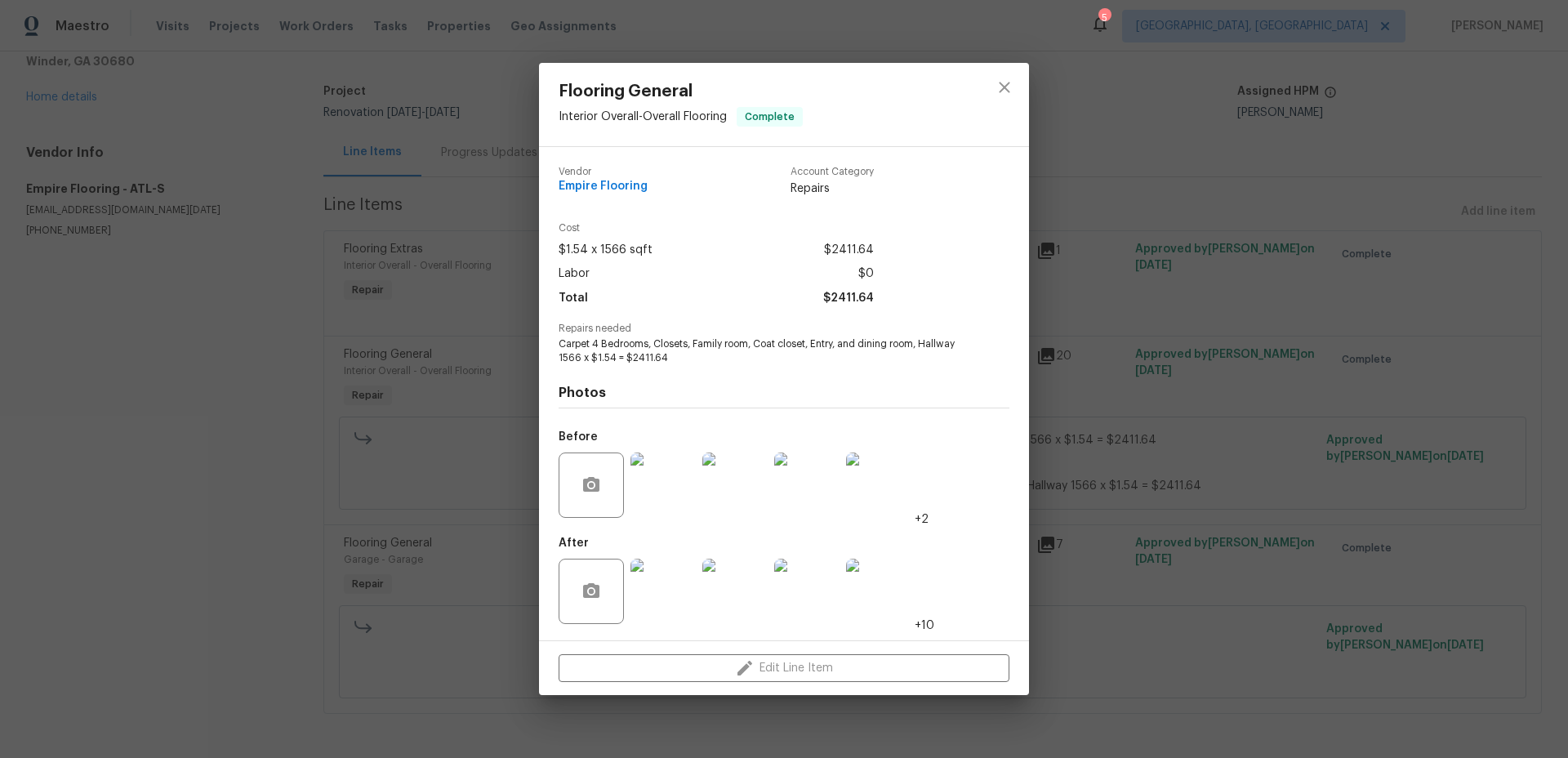
click at [687, 572] on img at bounding box center [664, 591] width 66 height 66
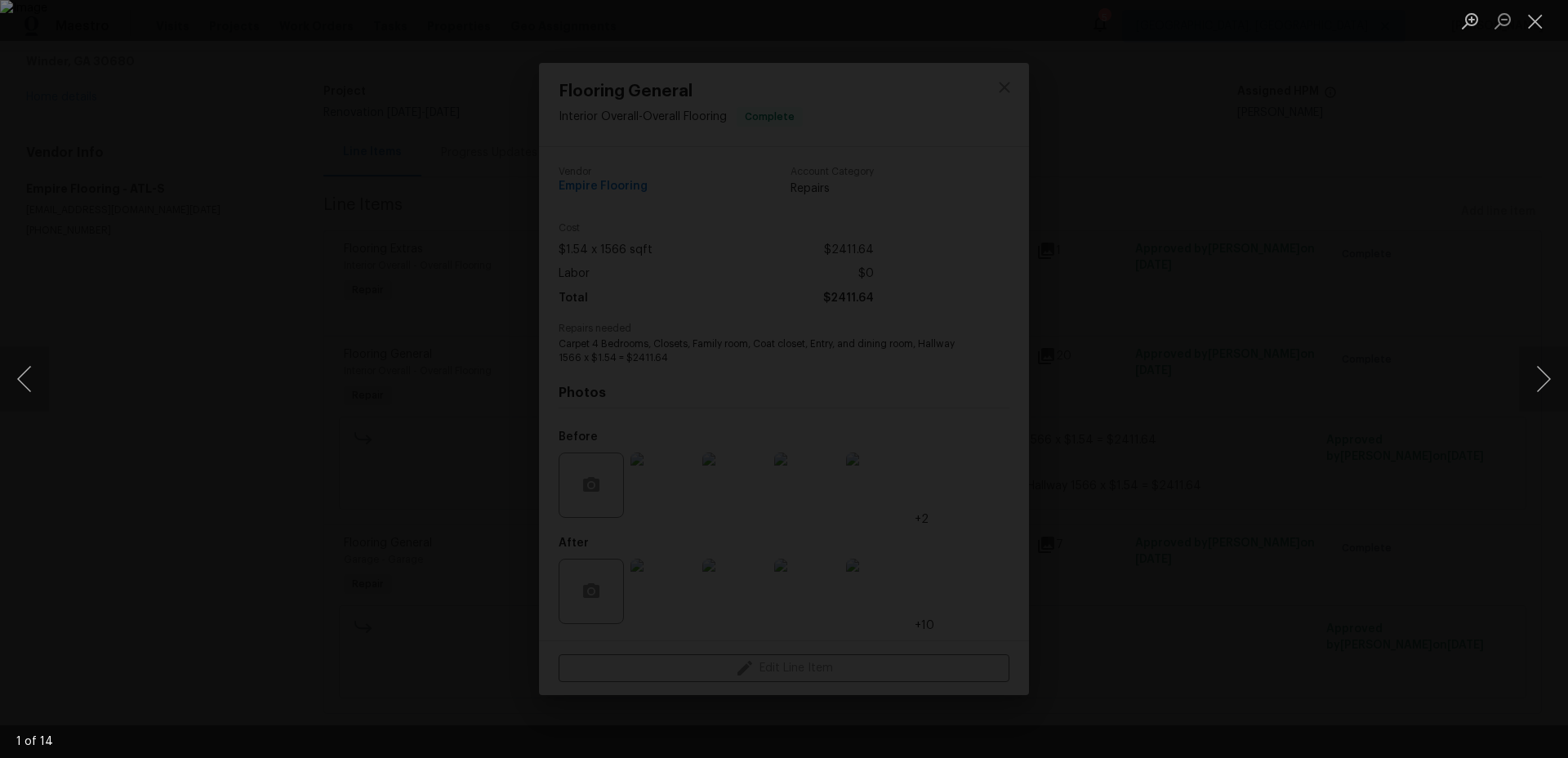
click at [391, 203] on div "Lightbox" at bounding box center [784, 379] width 1568 height 758
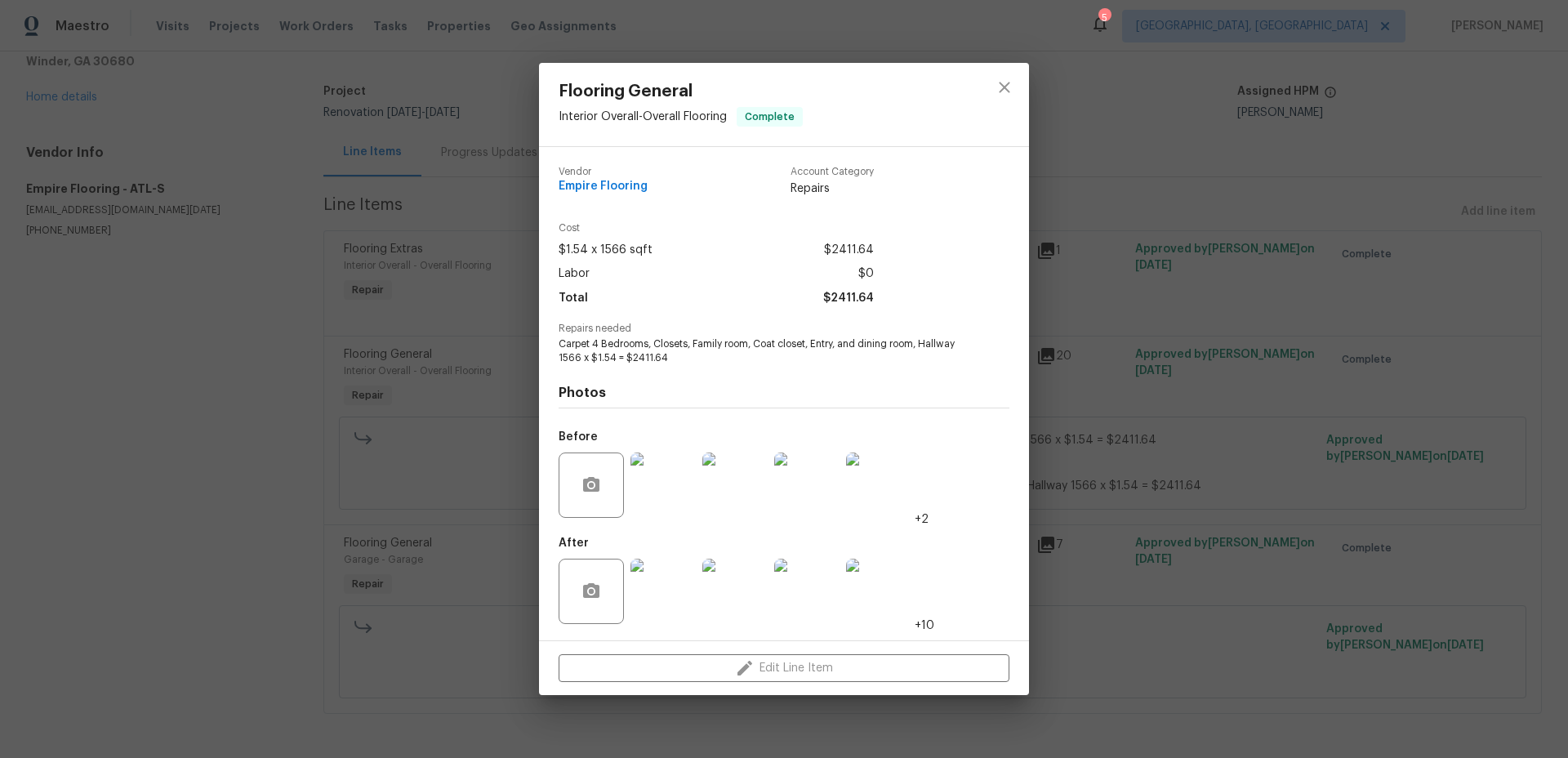
click at [391, 203] on div "Lightbox" at bounding box center [784, 379] width 1568 height 758
click at [441, 199] on div "Flooring General Interior Overall - Overall Flooring Complete Vendor Empire Flo…" at bounding box center [784, 379] width 1568 height 758
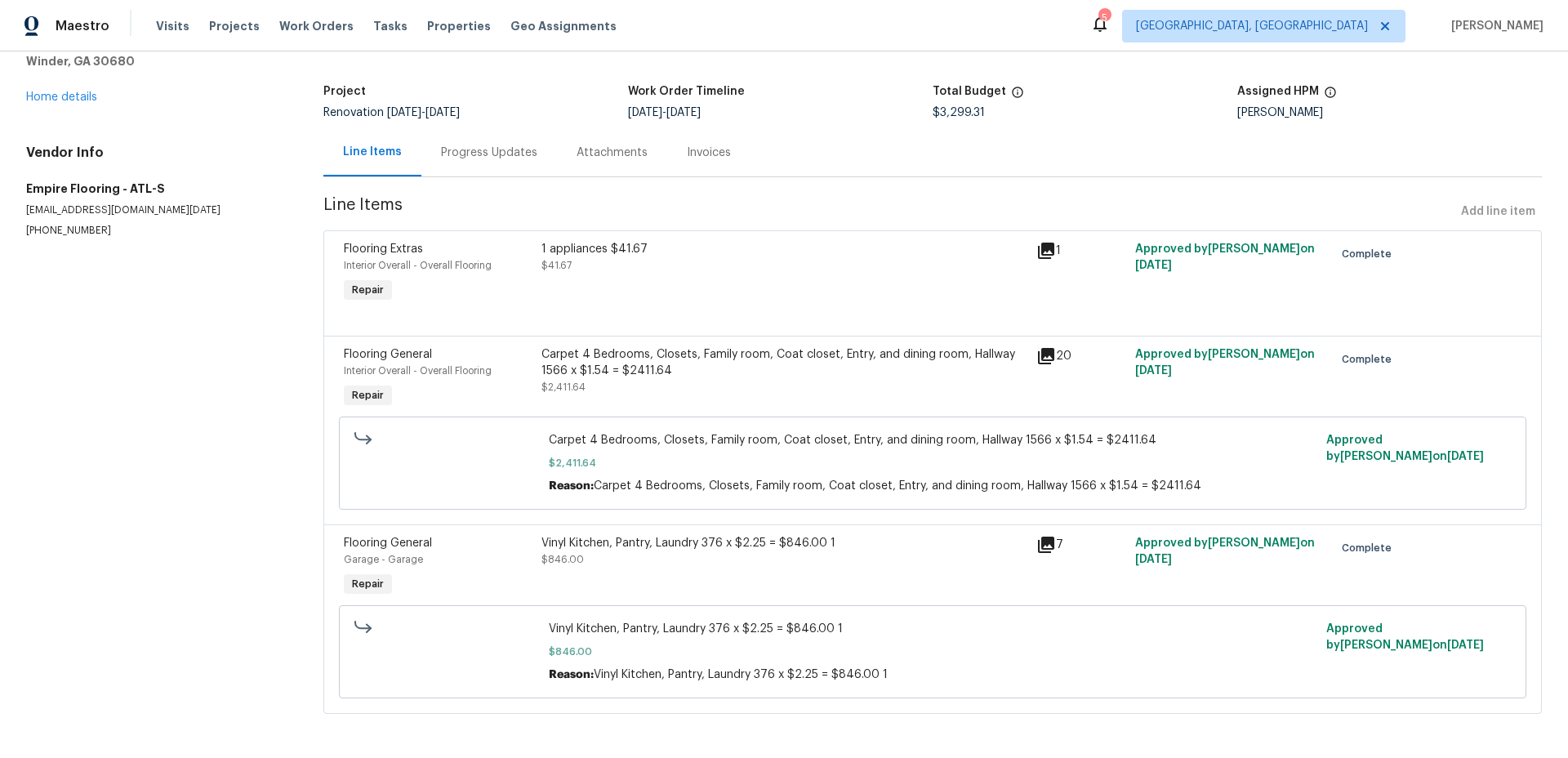
click at [615, 155] on div "Attachments" at bounding box center [612, 153] width 71 height 16
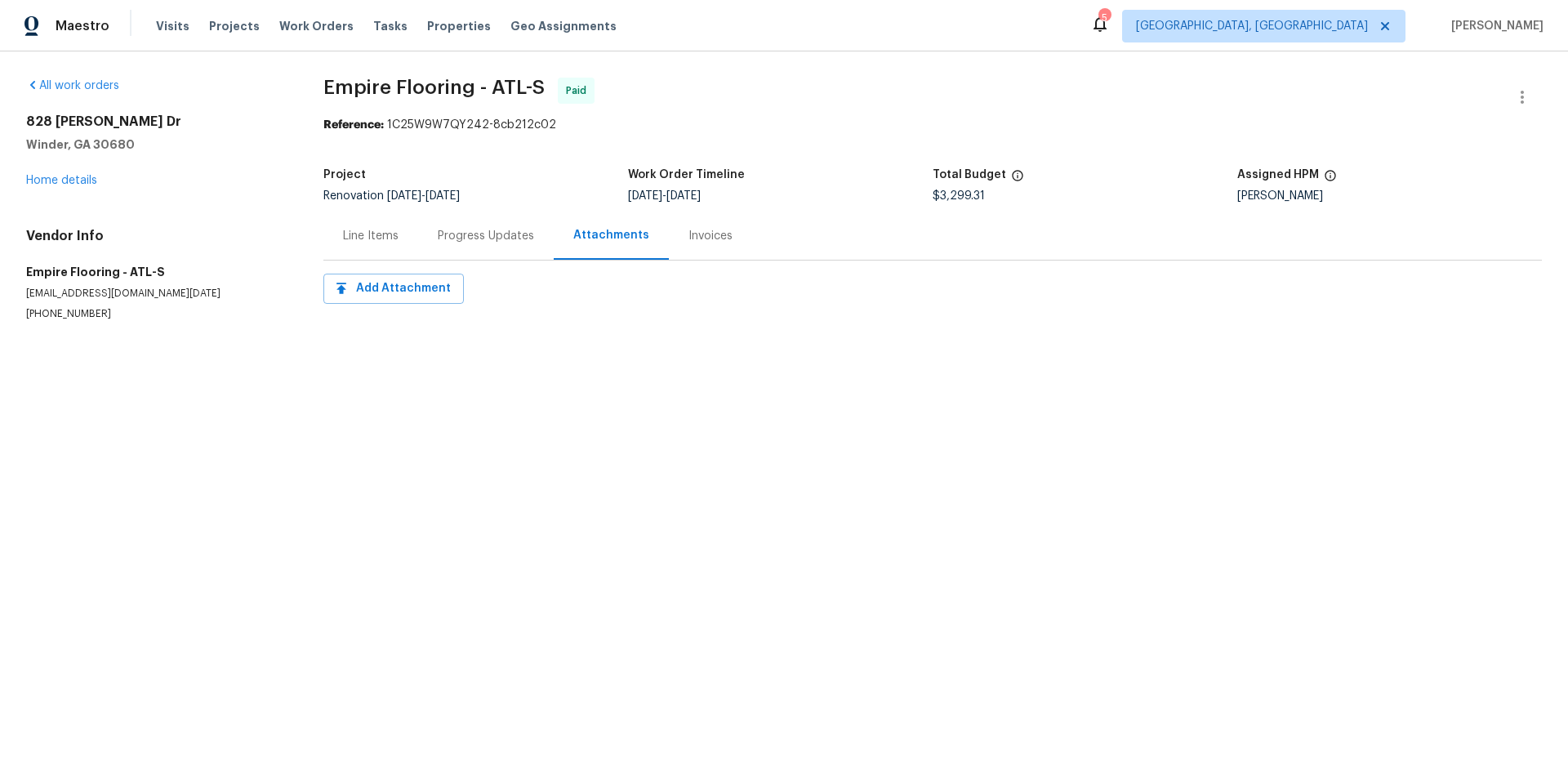
click at [697, 249] on div "Invoices" at bounding box center [710, 236] width 84 height 48
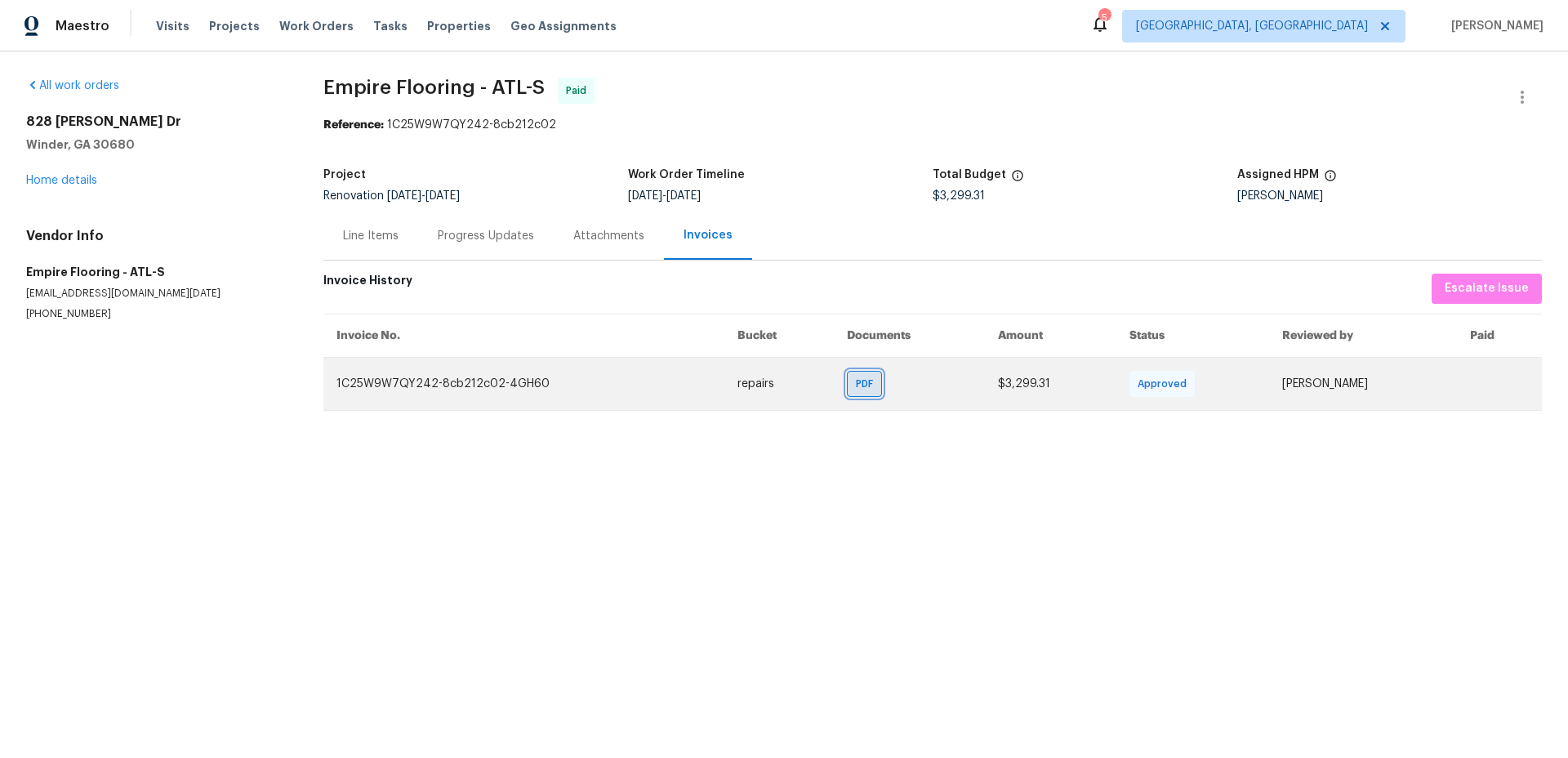
click at [860, 382] on span "PDF" at bounding box center [867, 383] width 23 height 16
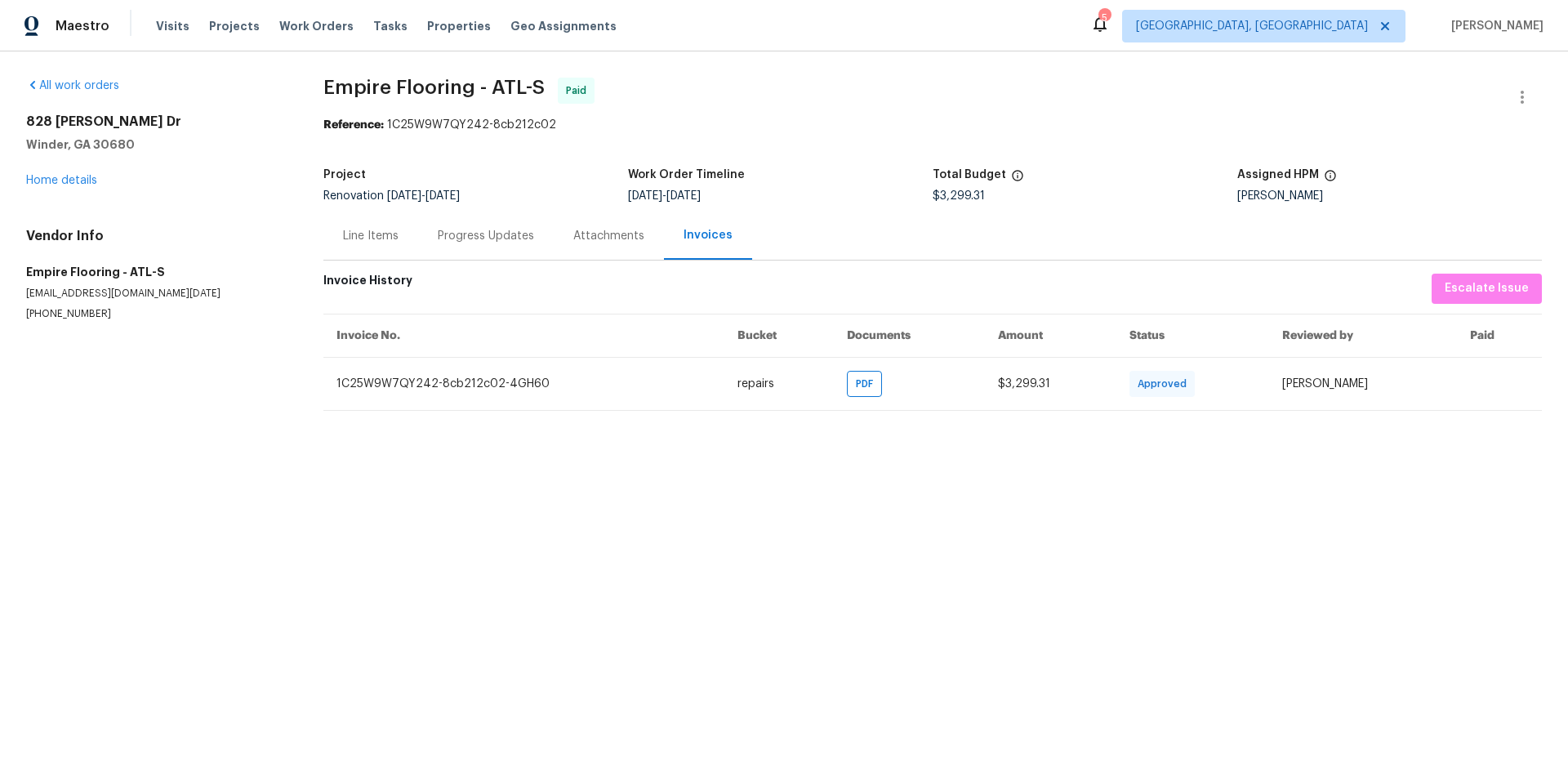
click at [494, 228] on div "Progress Updates" at bounding box center [486, 236] width 97 height 16
